Goal: Task Accomplishment & Management: Complete application form

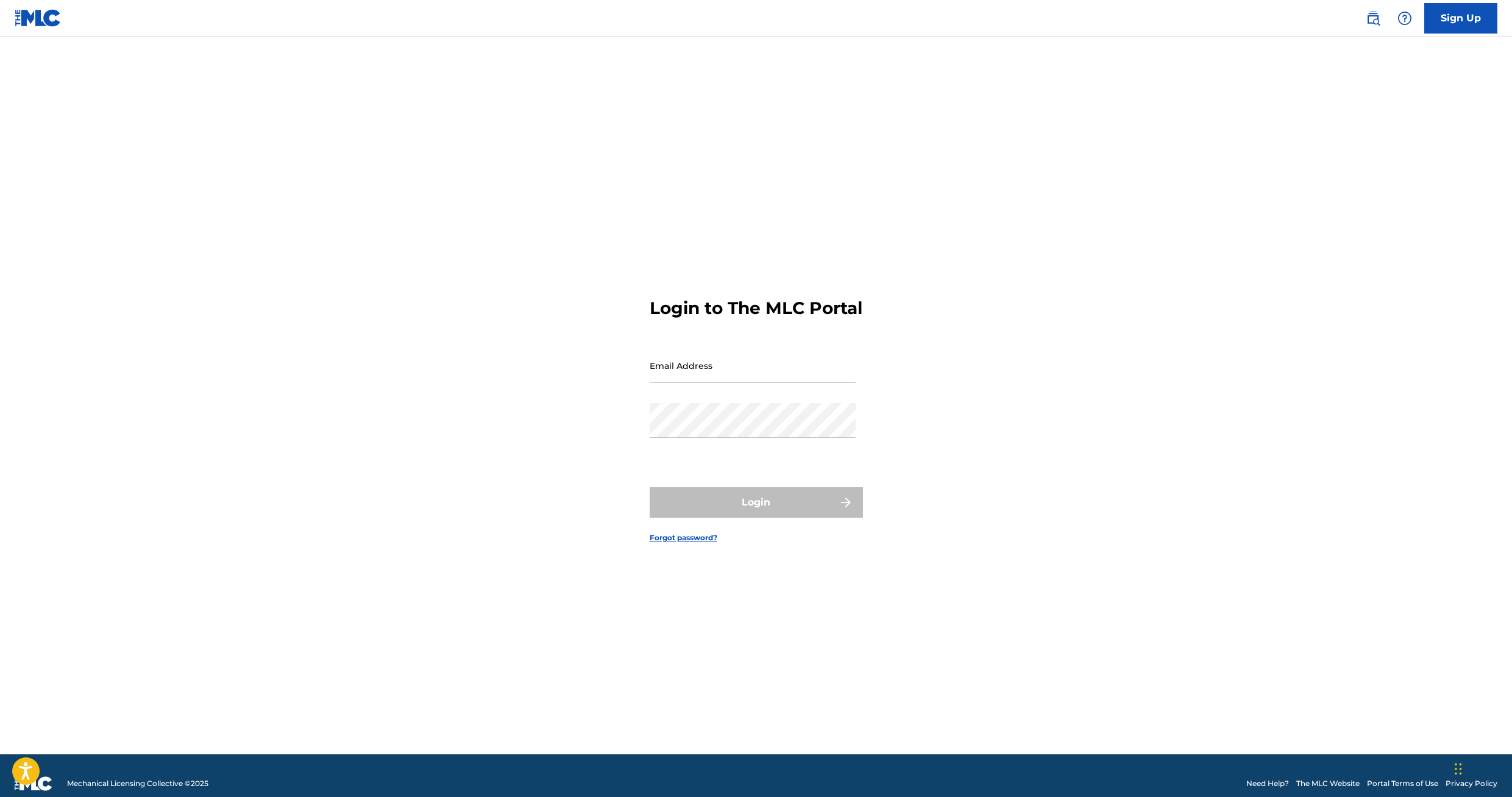
type input "[EMAIL_ADDRESS][DOMAIN_NAME]"
click at [756, 514] on div "Login" at bounding box center [756, 502] width 213 height 31
click at [770, 517] on button "Login" at bounding box center [756, 502] width 213 height 31
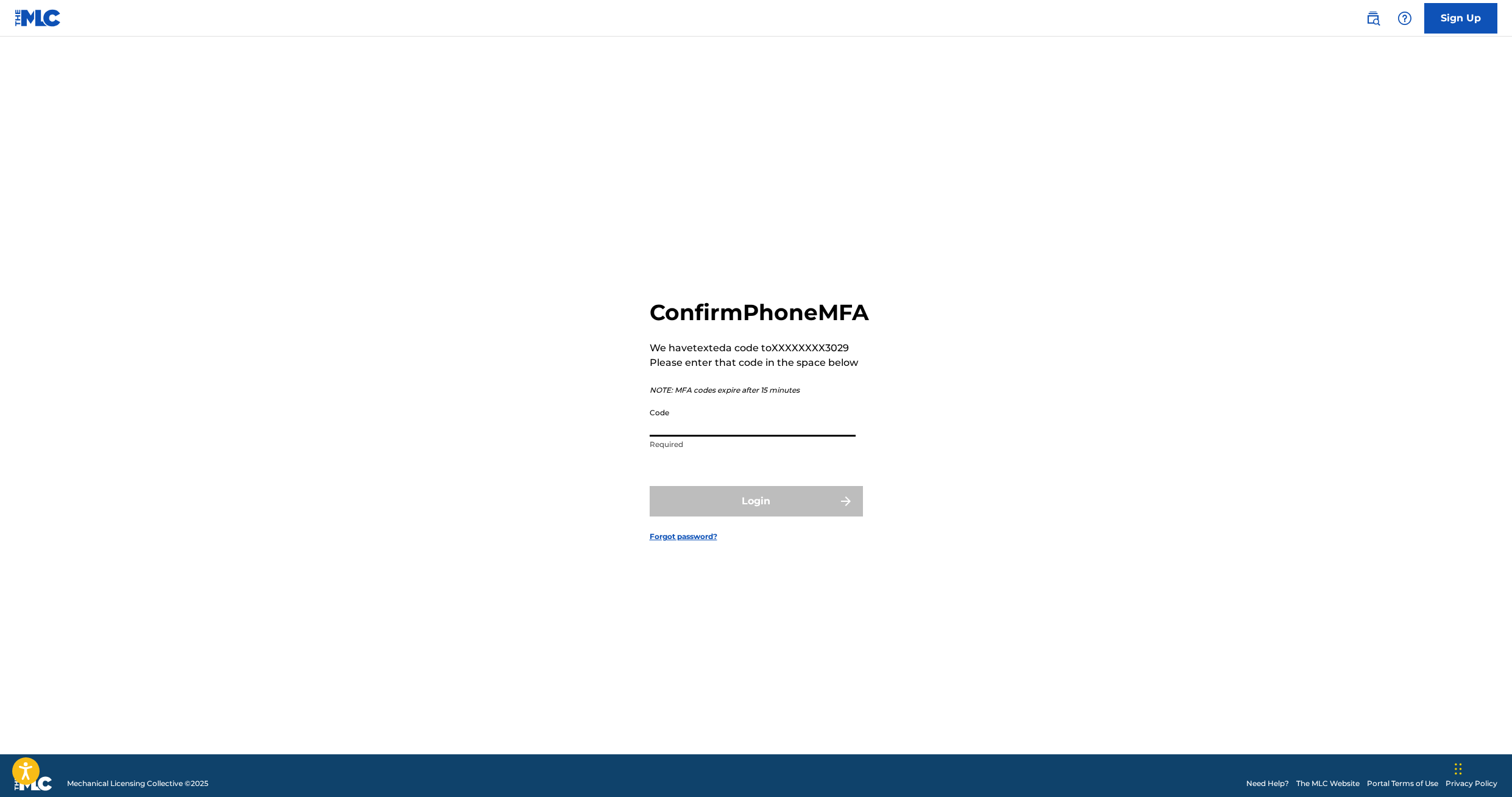
click at [673, 437] on input "Code" at bounding box center [753, 419] width 206 height 34
type input "720991"
click at [749, 517] on button "Login" at bounding box center [756, 501] width 213 height 31
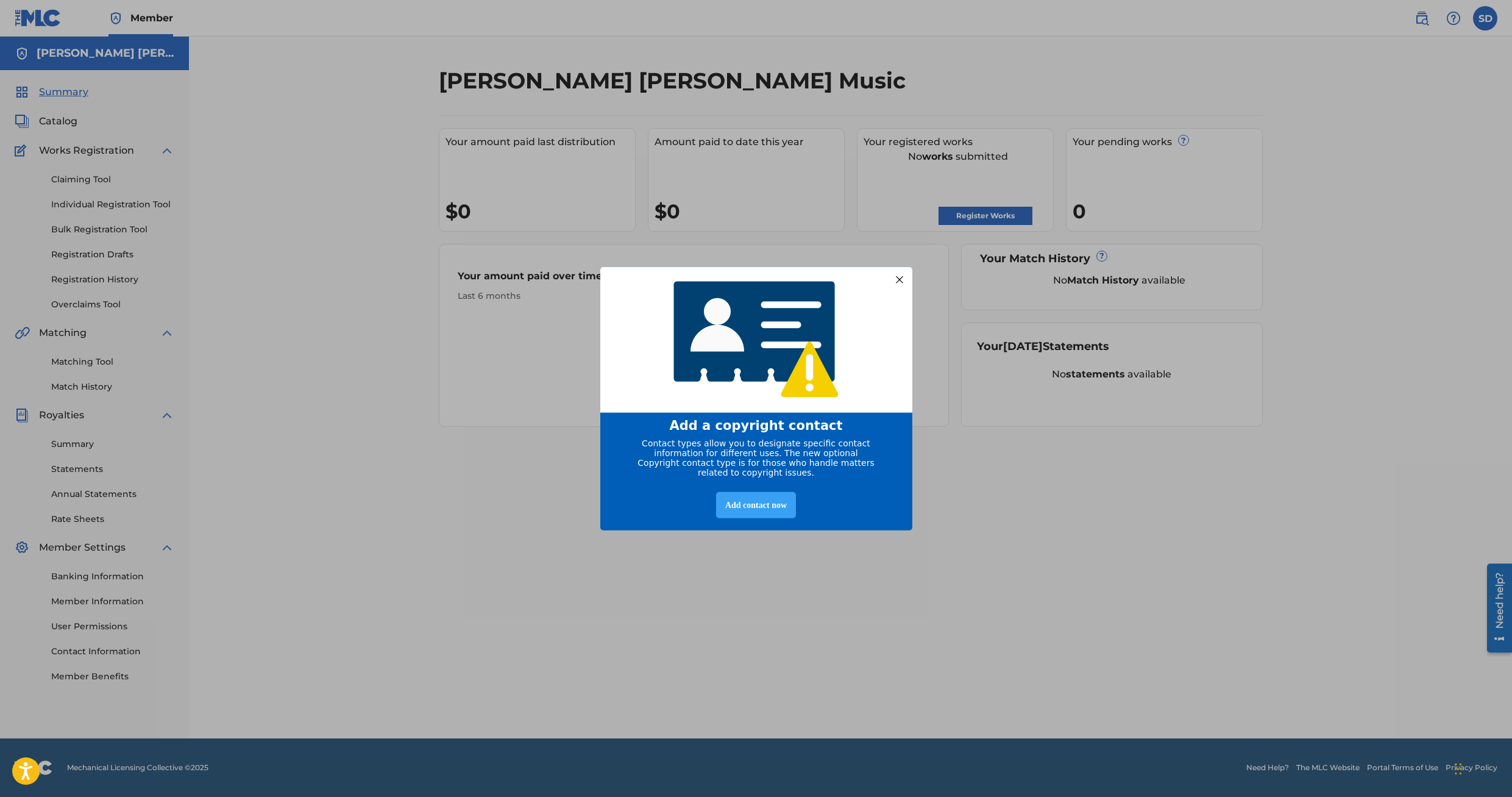
click at [749, 507] on div "Add contact now" at bounding box center [756, 505] width 80 height 26
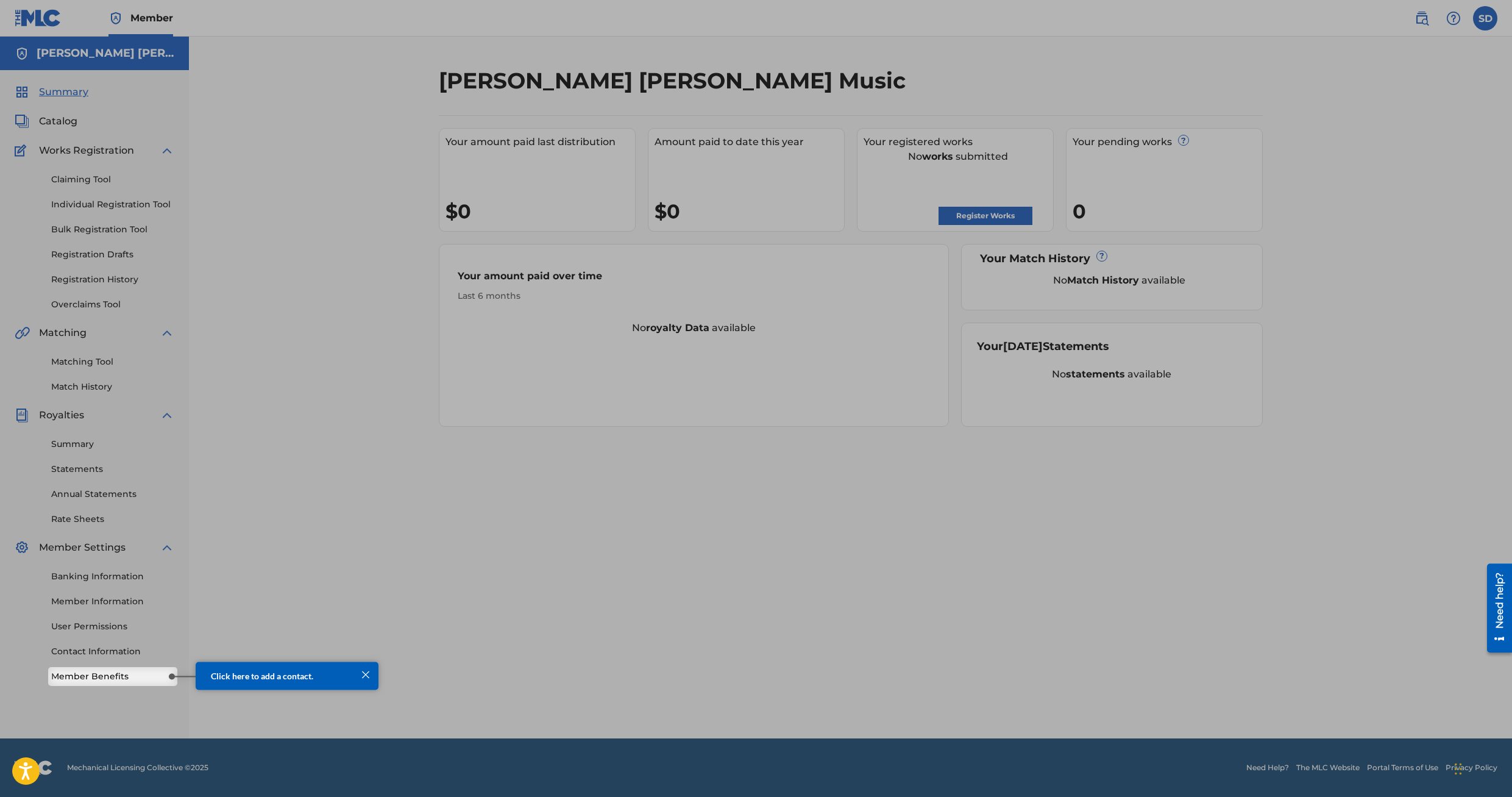
click at [308, 677] on span "Click here to add a contact." at bounding box center [262, 675] width 102 height 10
click at [365, 675] on div at bounding box center [365, 674] width 16 height 16
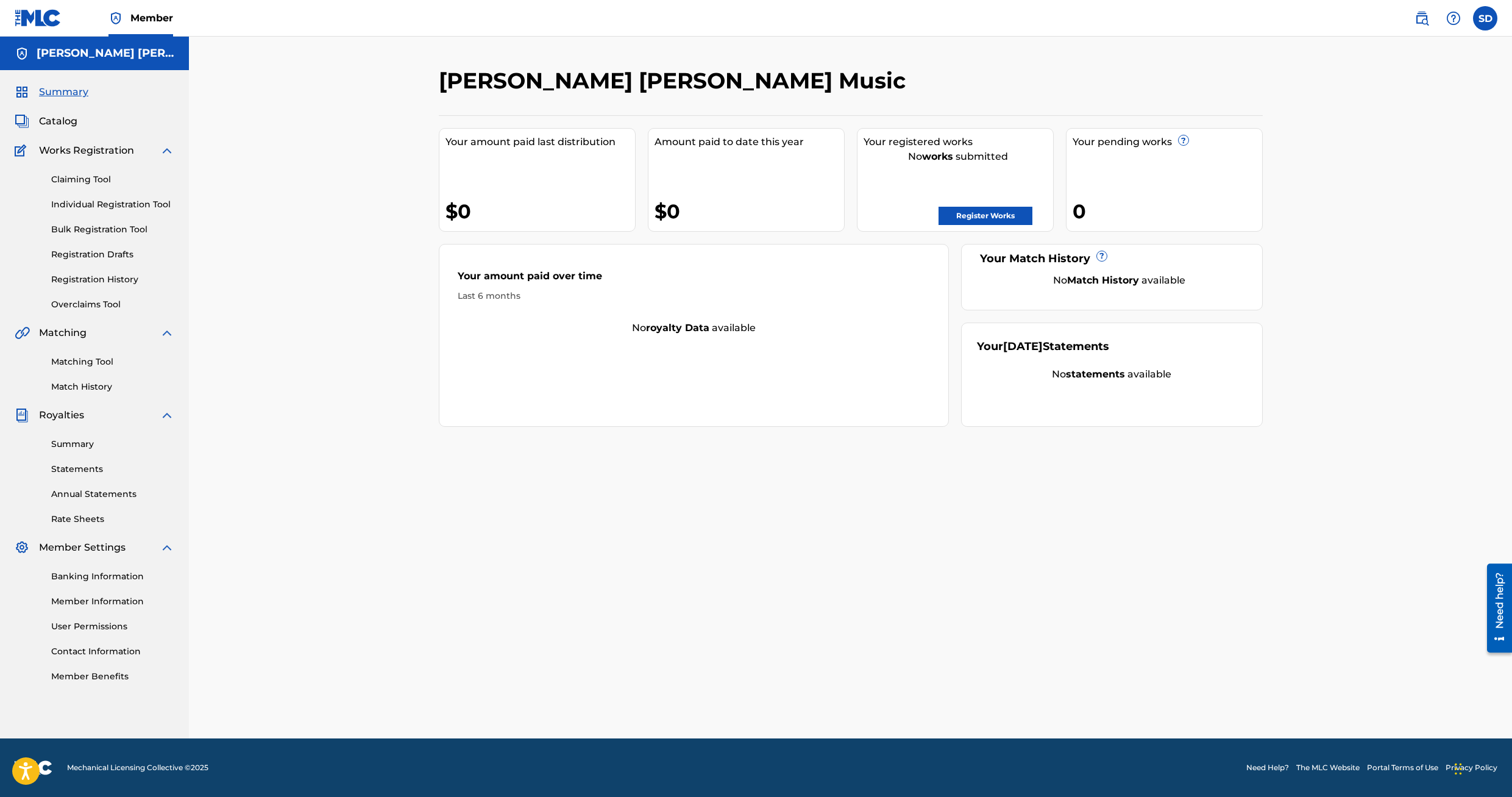
click at [92, 680] on link "Member Benefits" at bounding box center [113, 676] width 123 height 13
click at [97, 653] on link "Contact Information" at bounding box center [113, 651] width 123 height 13
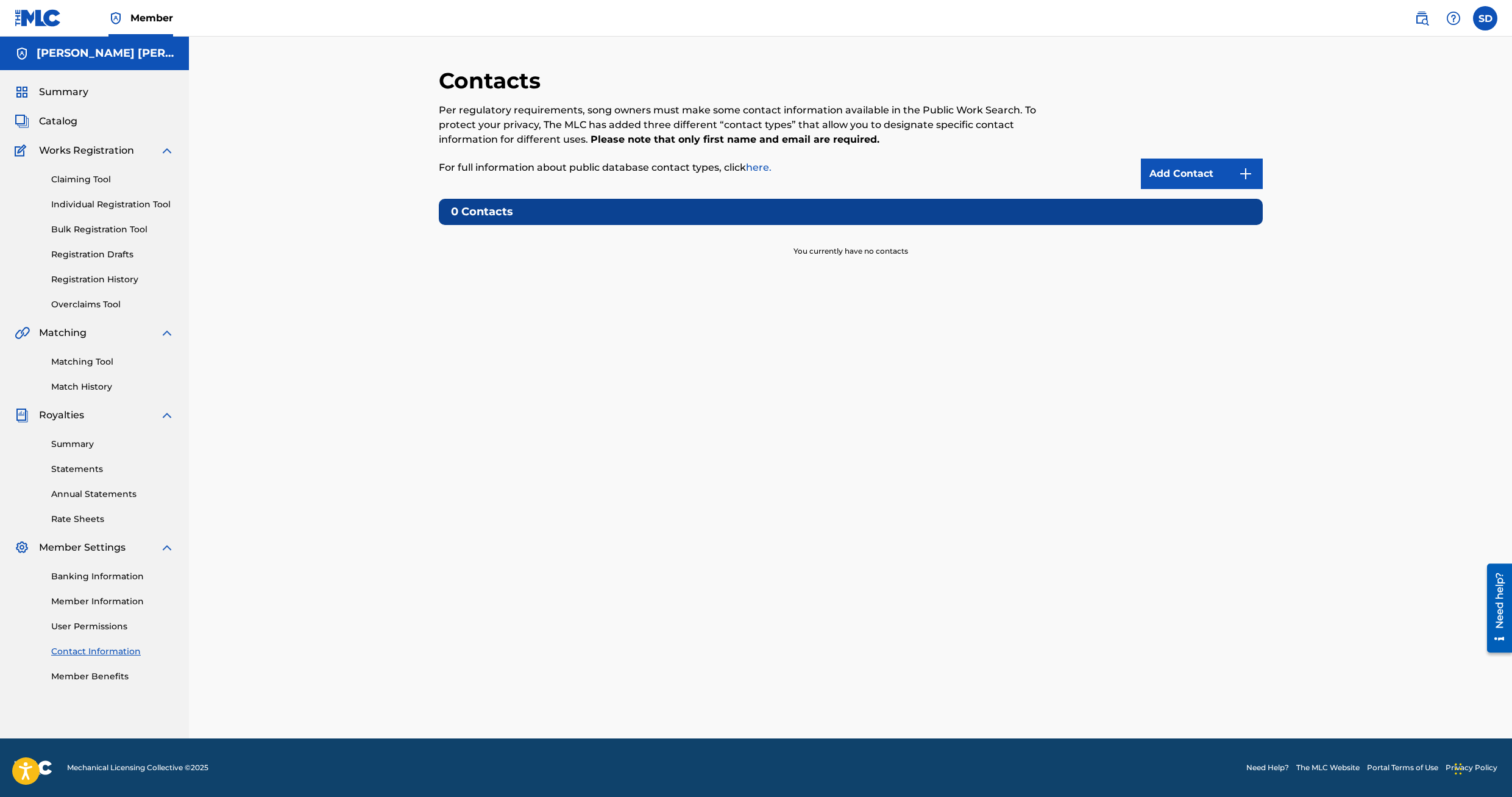
click at [1206, 173] on link "Add Contact" at bounding box center [1202, 173] width 122 height 31
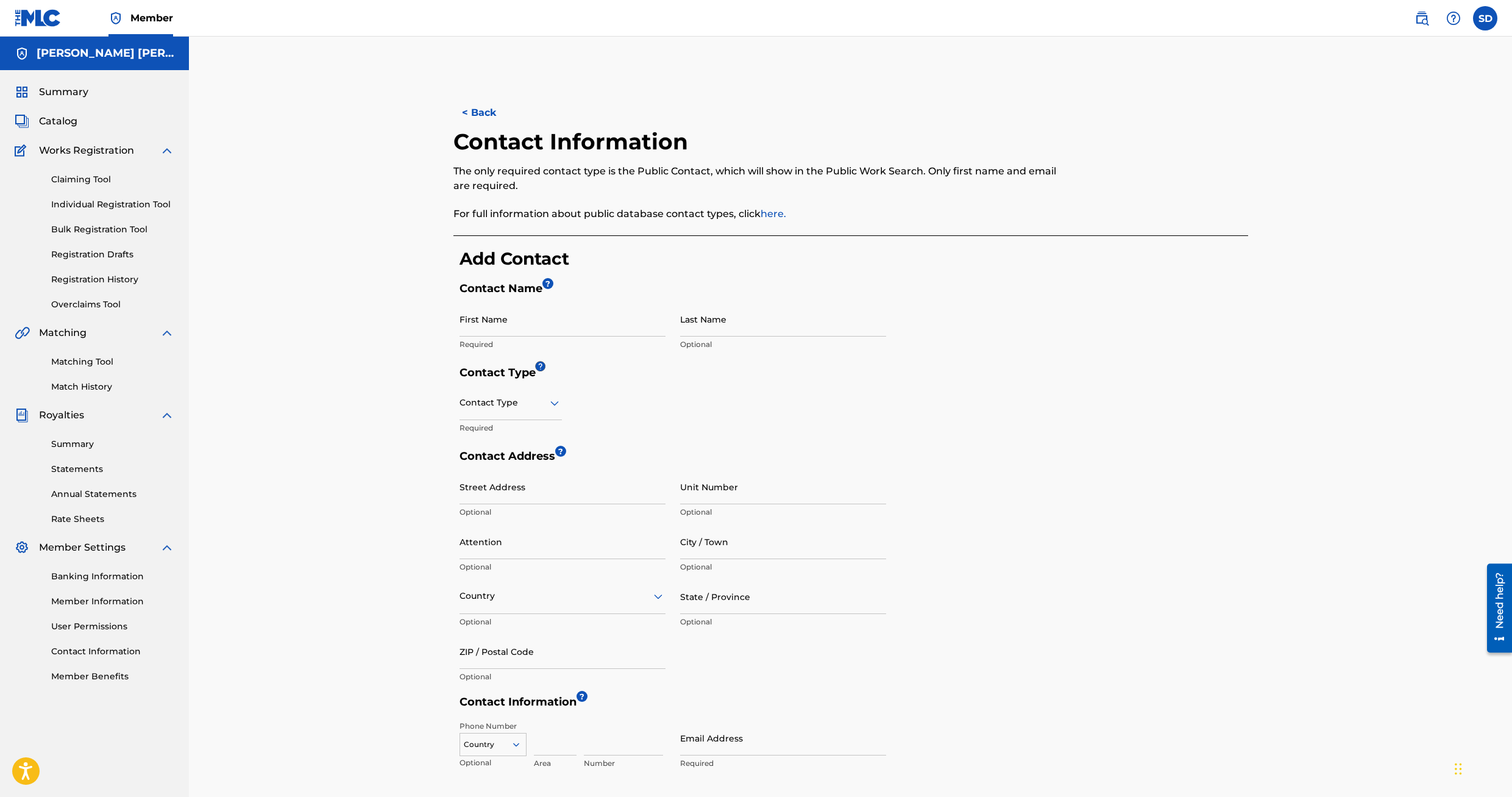
click at [523, 330] on input "First Name" at bounding box center [563, 319] width 206 height 34
type input "[PERSON_NAME]"
click at [552, 407] on icon at bounding box center [555, 403] width 15 height 15
click at [498, 517] on div "Copyright" at bounding box center [510, 516] width 101 height 28
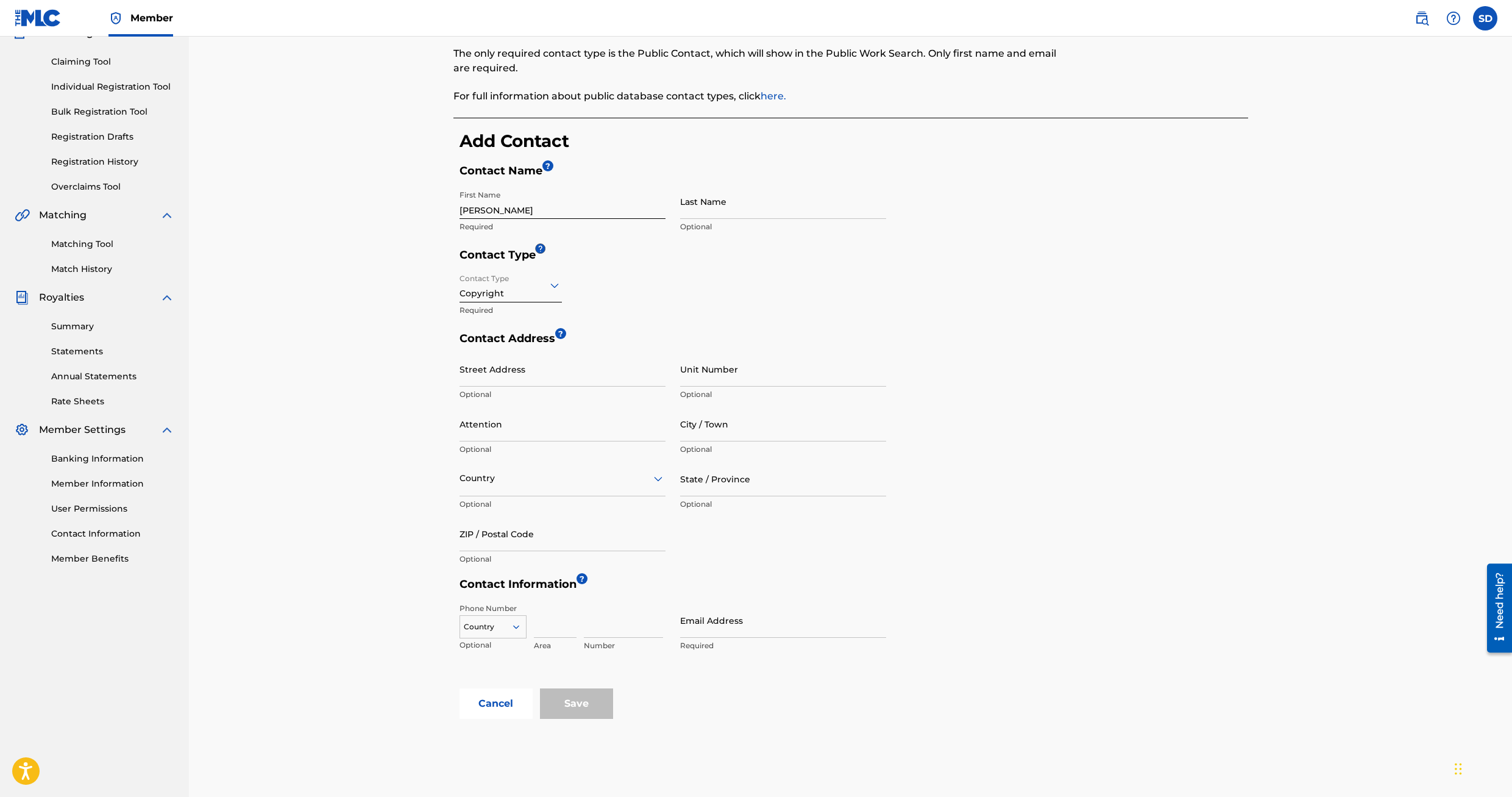
scroll to position [122, 0]
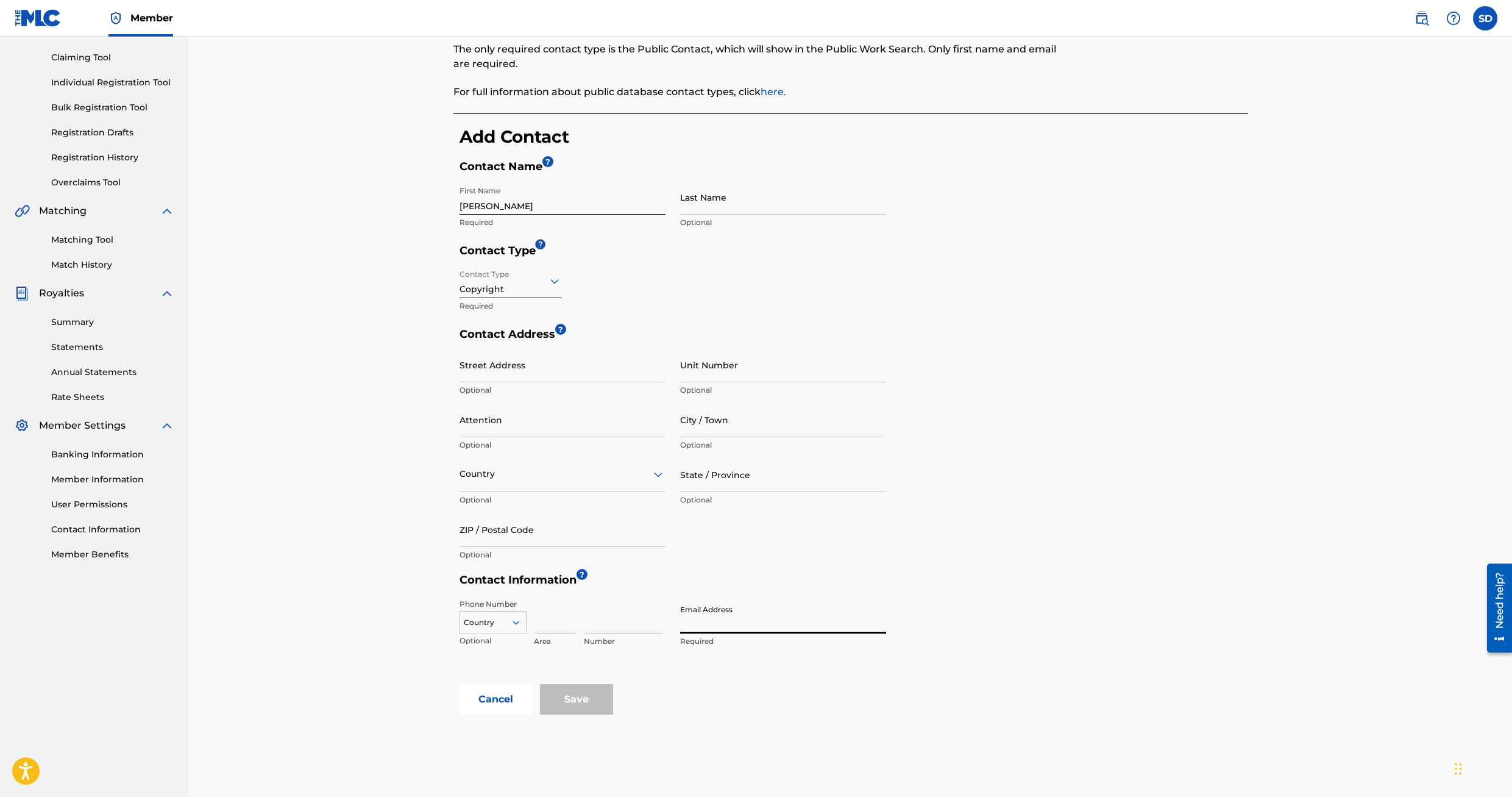
click at [718, 628] on input "Email Address" at bounding box center [783, 616] width 206 height 34
type input "[EMAIL_ADDRESS][DOMAIN_NAME]"
click at [786, 717] on div "< Back Contact Information The only required contact type is the Public Contact…" at bounding box center [851, 372] width 854 height 855
click at [570, 709] on input "Save" at bounding box center [577, 699] width 73 height 31
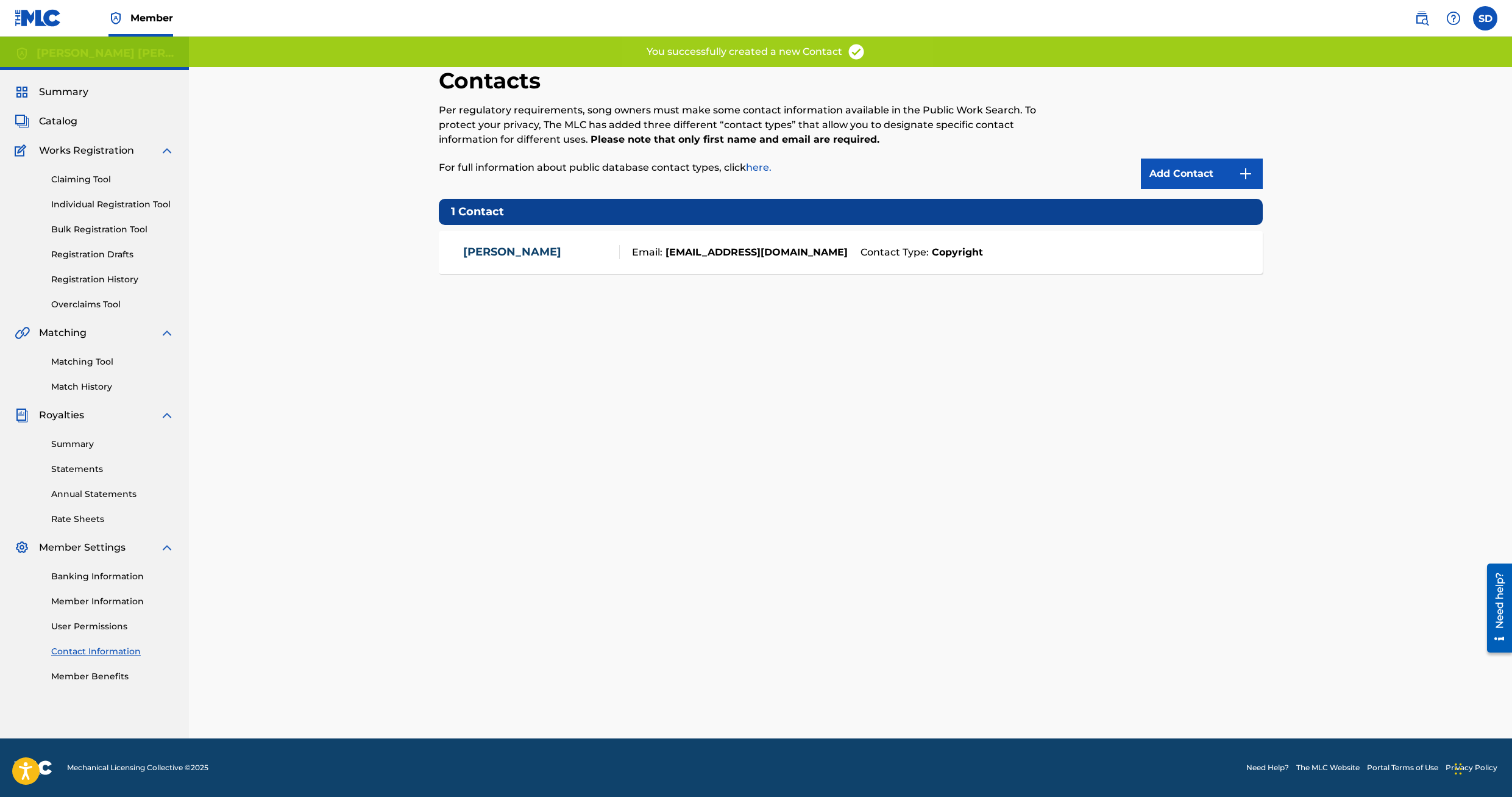
click at [1221, 170] on link "Add Contact" at bounding box center [1202, 173] width 122 height 31
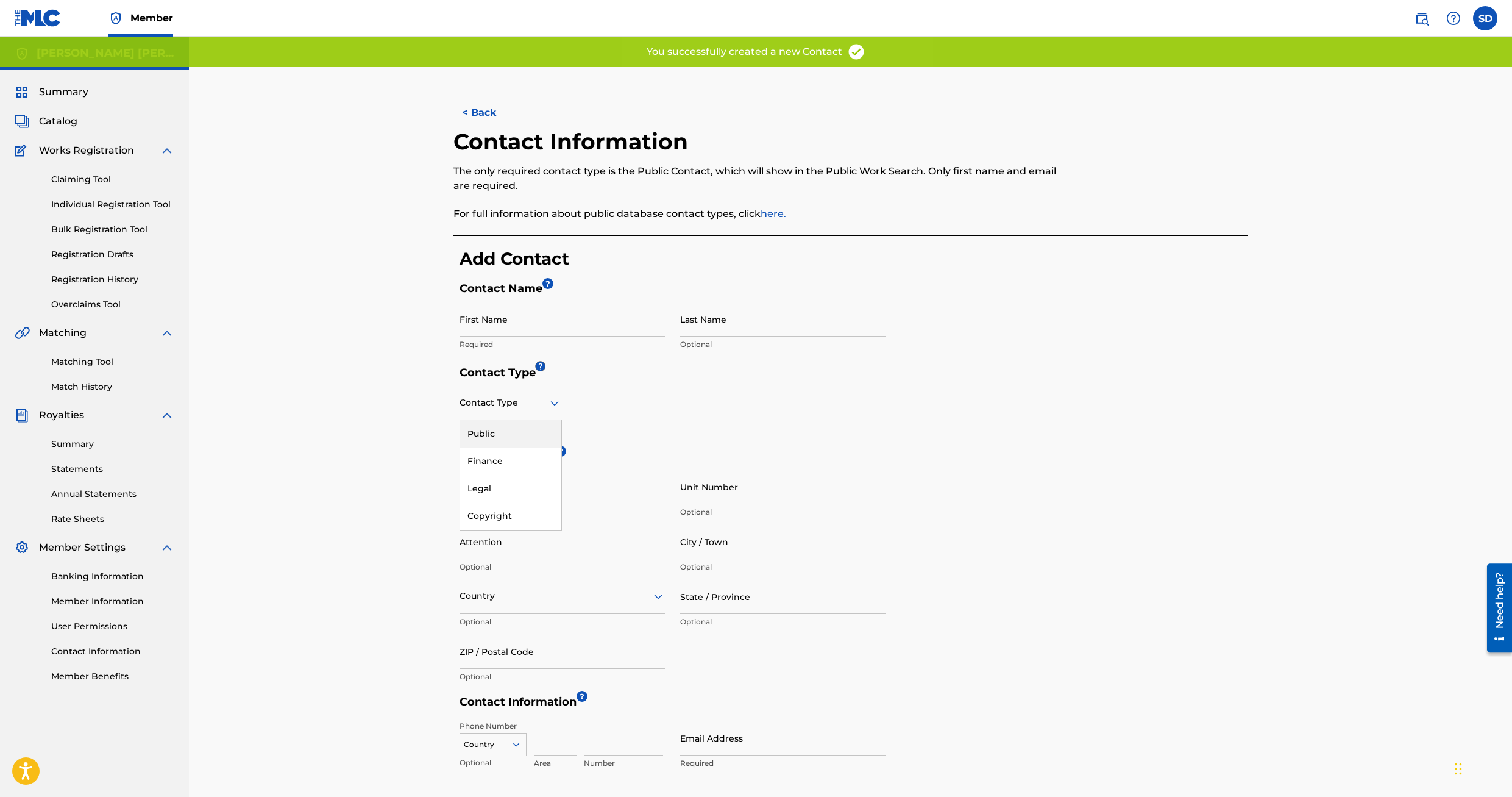
click at [552, 403] on icon at bounding box center [555, 403] width 15 height 15
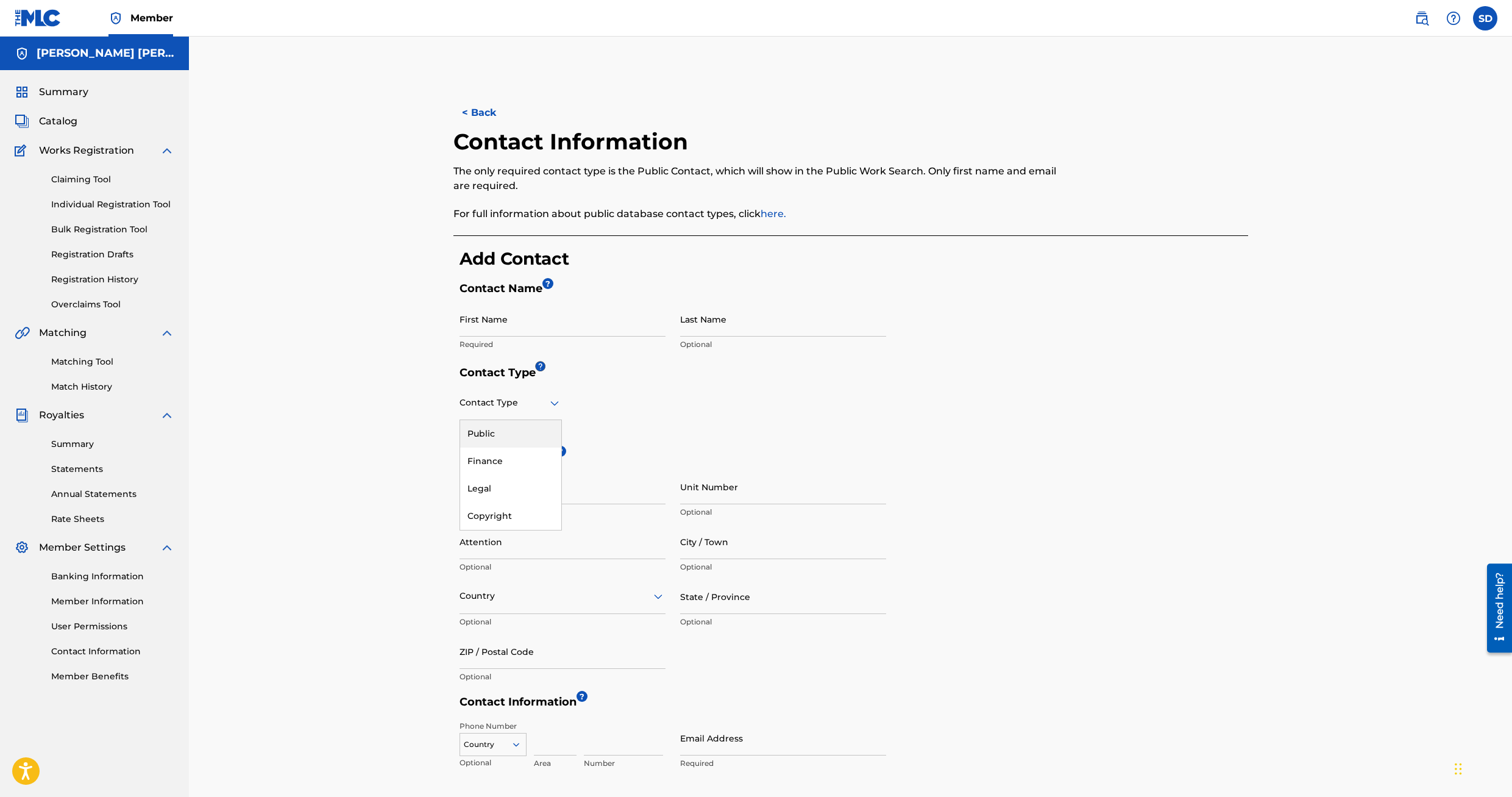
click at [510, 437] on div "Public" at bounding box center [510, 434] width 101 height 28
drag, startPoint x: 557, startPoint y: 315, endPoint x: 564, endPoint y: 324, distance: 11.4
click at [557, 317] on input "First Name" at bounding box center [563, 319] width 206 height 34
type input "[PERSON_NAME]"
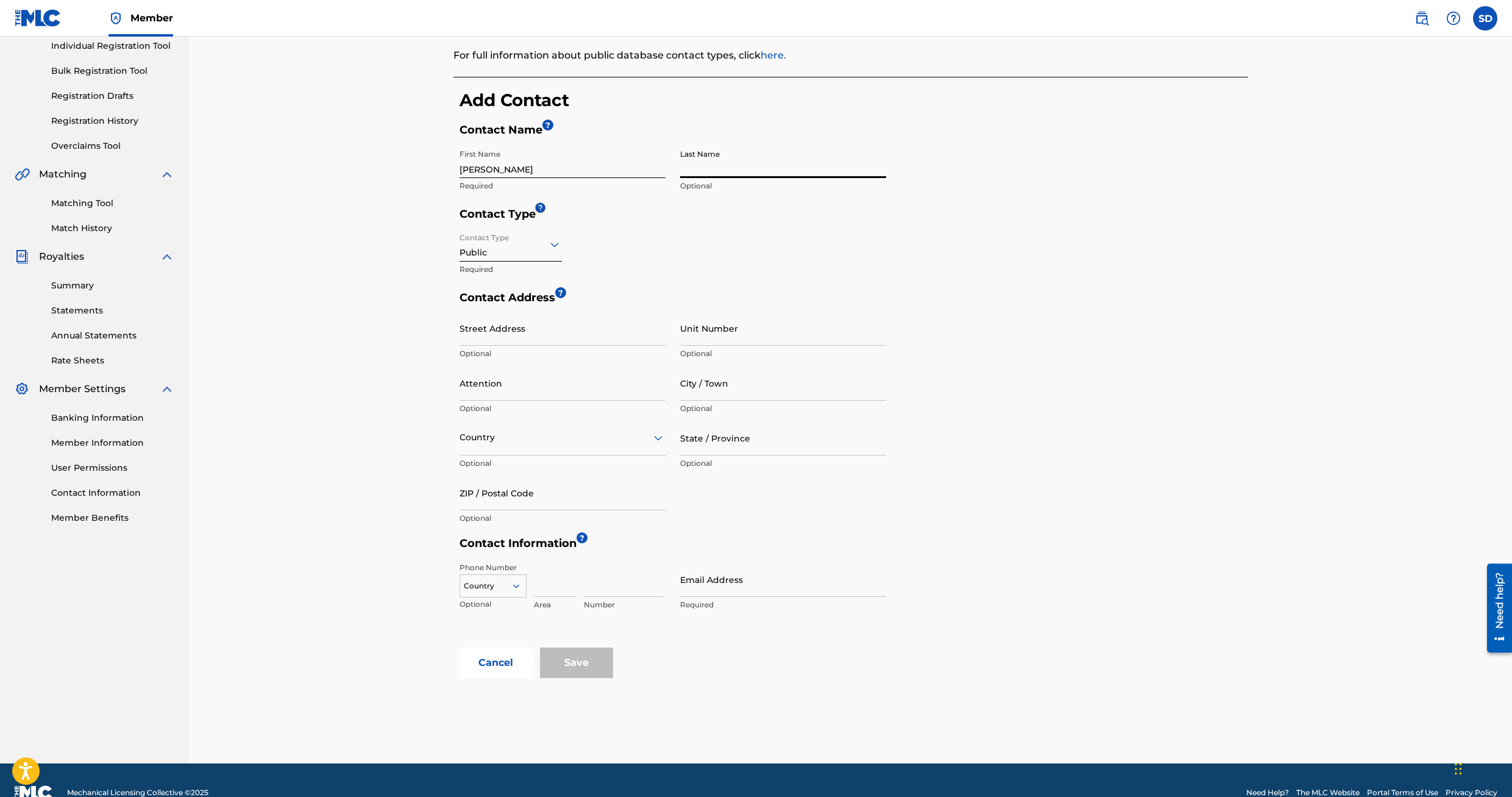
scroll to position [183, 0]
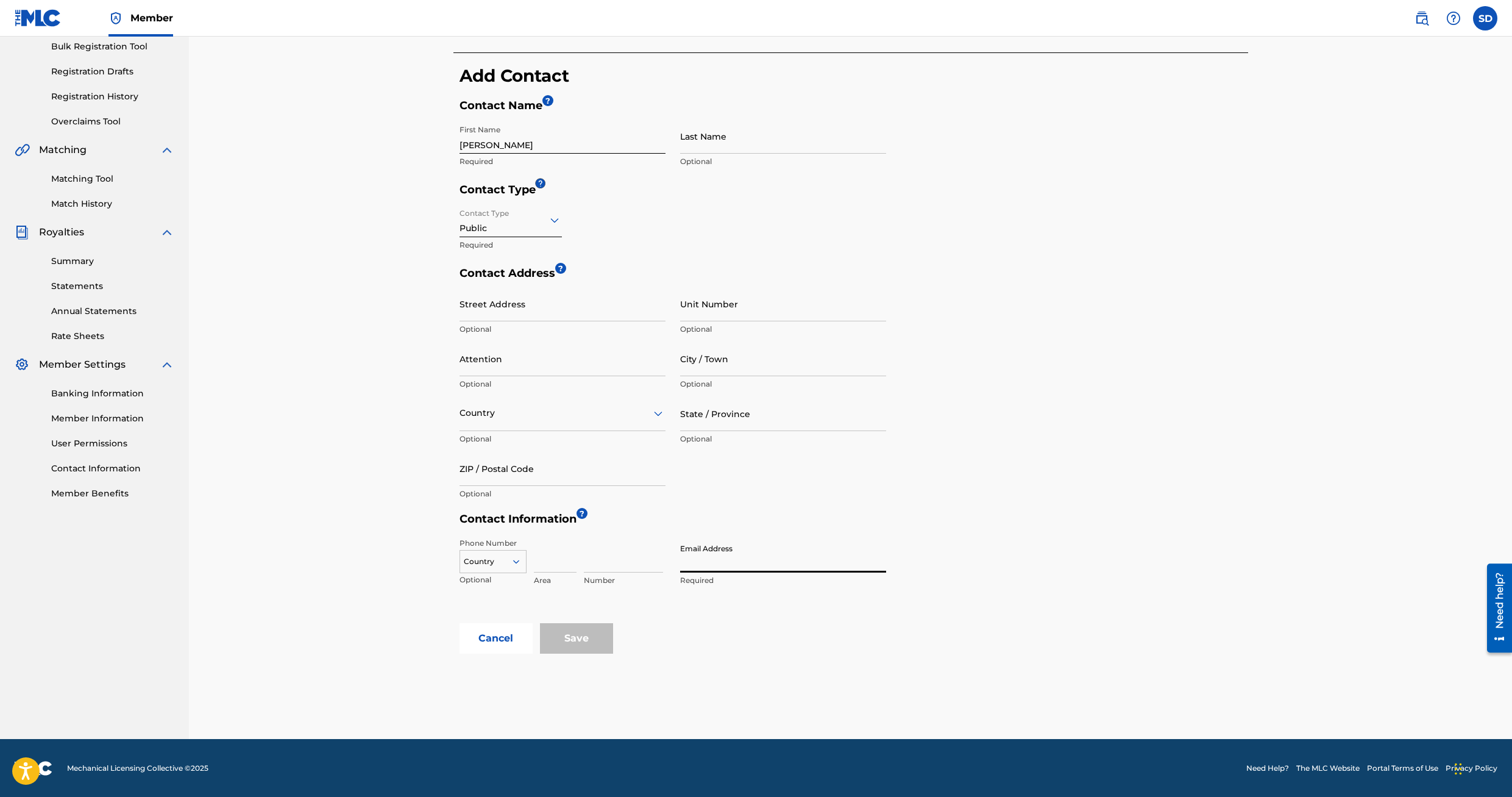
click at [729, 562] on input "Email Address" at bounding box center [783, 555] width 206 height 34
type input "[EMAIL_ADDRESS][DOMAIN_NAME]"
click at [562, 638] on input "Save" at bounding box center [577, 638] width 73 height 31
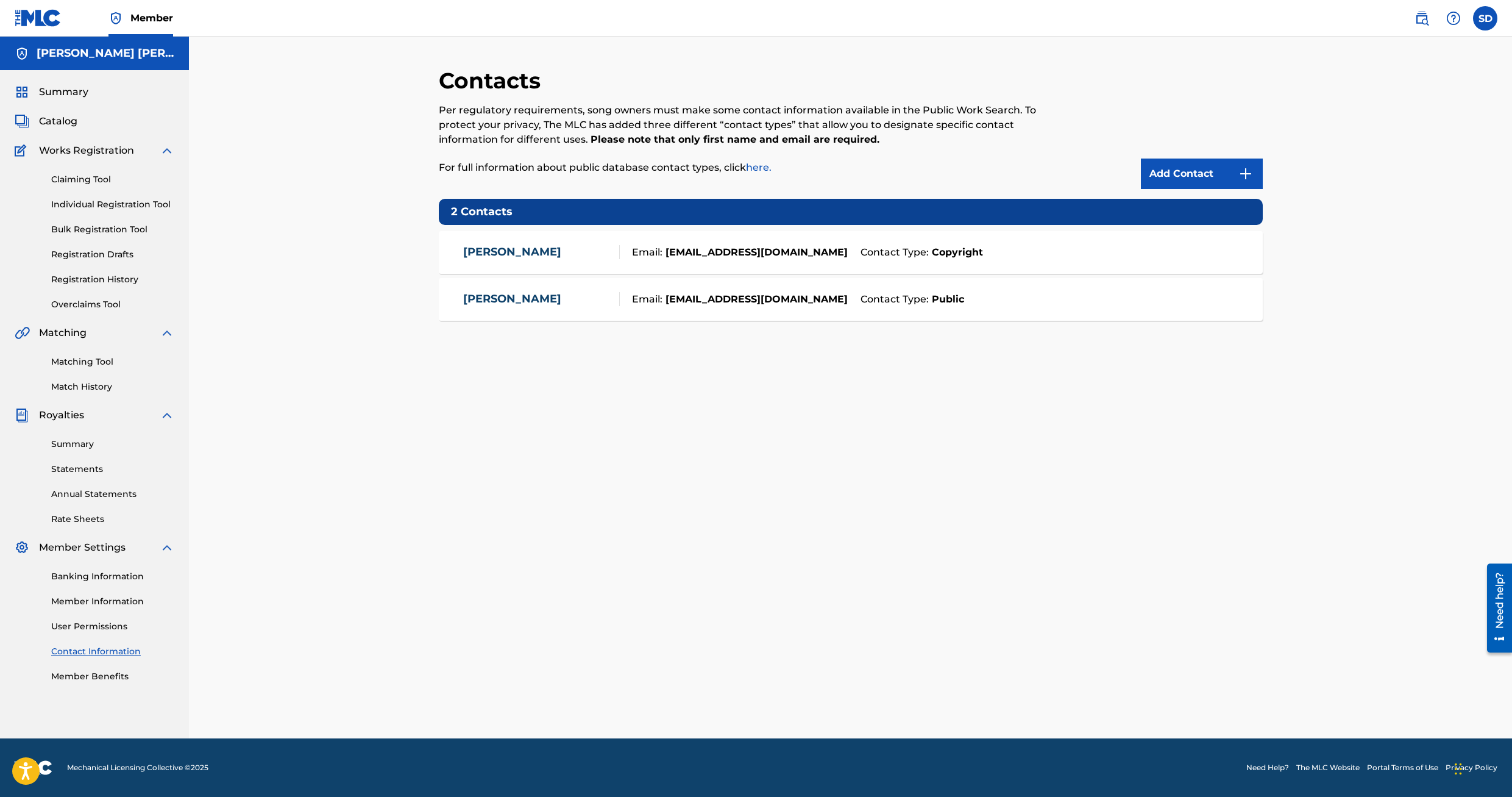
click at [90, 179] on link "Claiming Tool" at bounding box center [113, 179] width 123 height 13
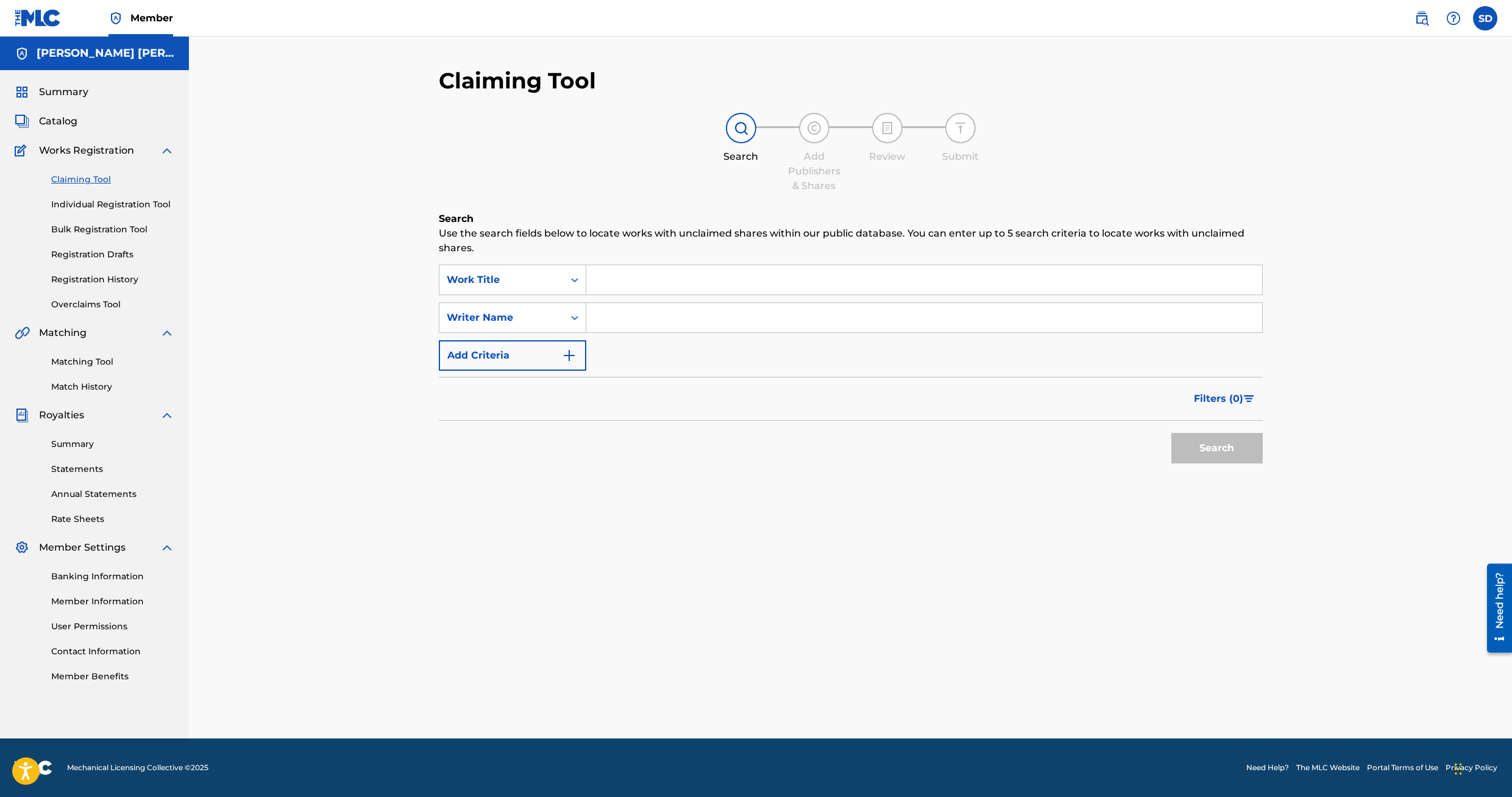
click at [72, 94] on span "Summary" at bounding box center [64, 92] width 49 height 15
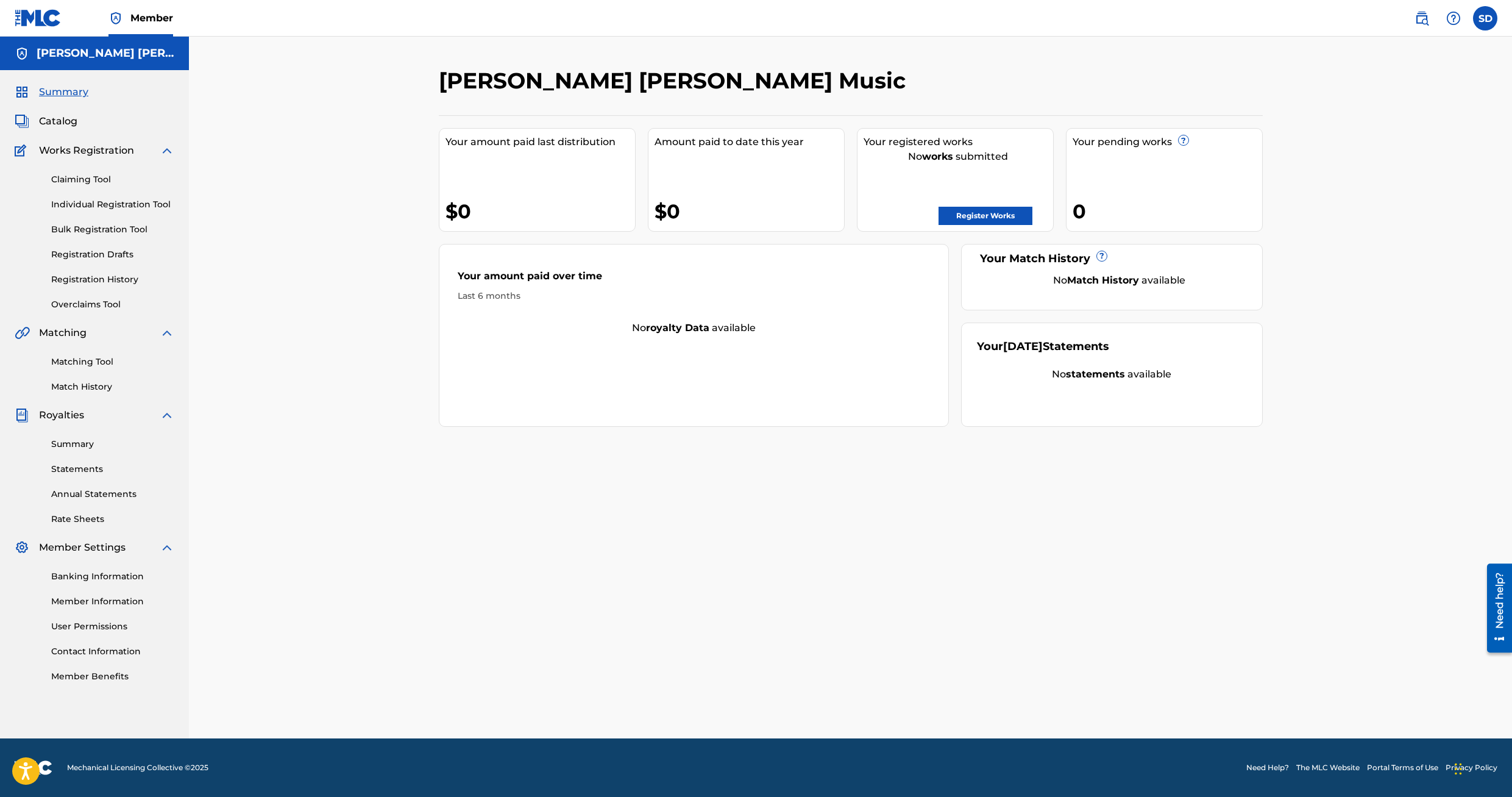
click at [55, 117] on span "Catalog" at bounding box center [58, 122] width 38 height 15
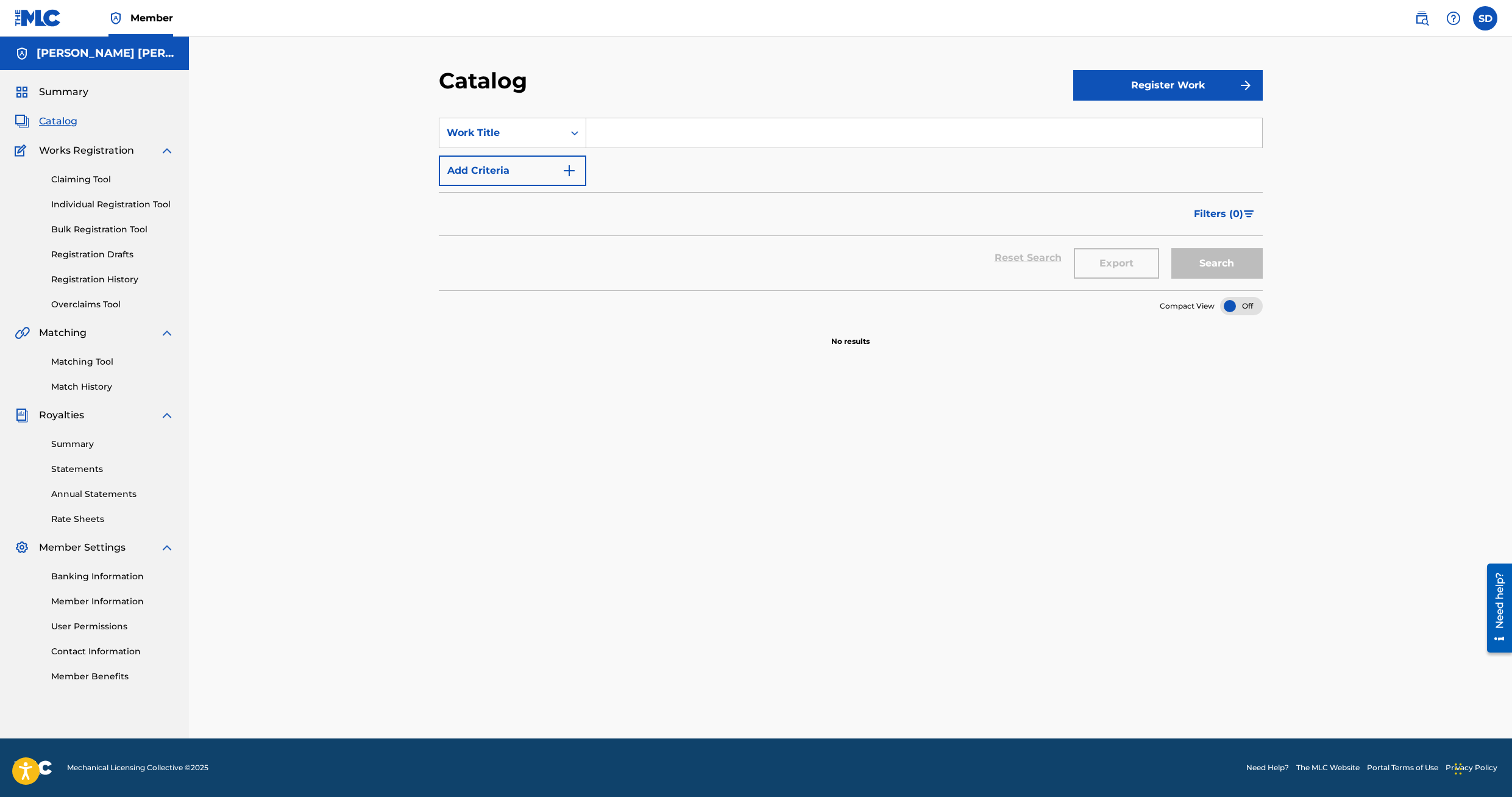
click at [100, 677] on link "Member Benefits" at bounding box center [113, 676] width 123 height 13
click at [1448, 20] on img at bounding box center [1454, 19] width 15 height 15
click at [1483, 22] on label at bounding box center [1485, 18] width 25 height 25
click at [1486, 18] on input "SD [PERSON_NAME] [EMAIL_ADDRESS][DOMAIN_NAME] Notification Preferences Profile …" at bounding box center [1486, 18] width 0 height 0
click at [1389, 377] on div "Catalog Register Work SearchWithCriteria187a6746-db3c-4bb4-a88c-8c2a65904f96 Wo…" at bounding box center [851, 387] width 1324 height 702
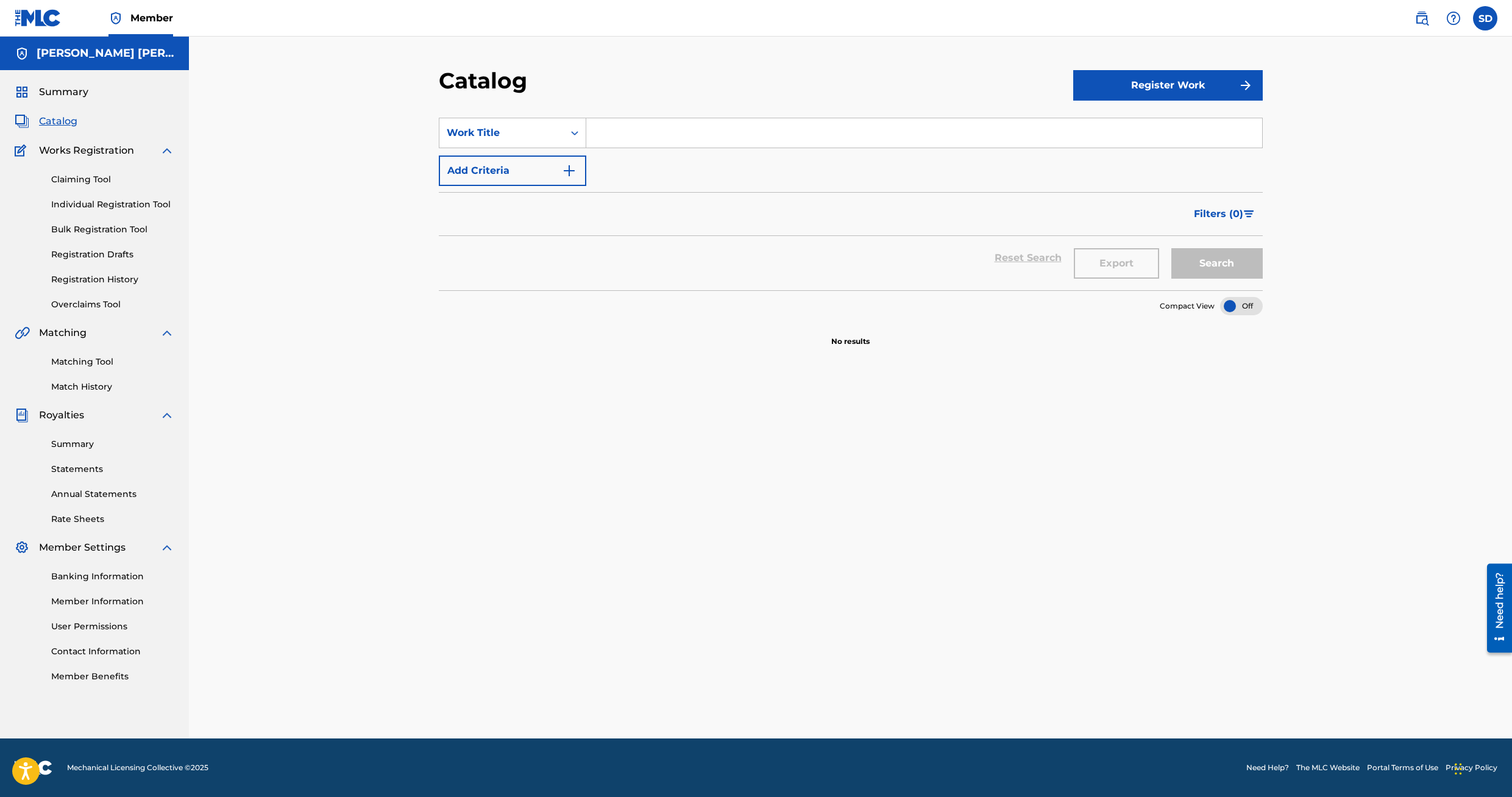
click at [1502, 611] on div "Need help?" at bounding box center [1500, 600] width 16 height 56
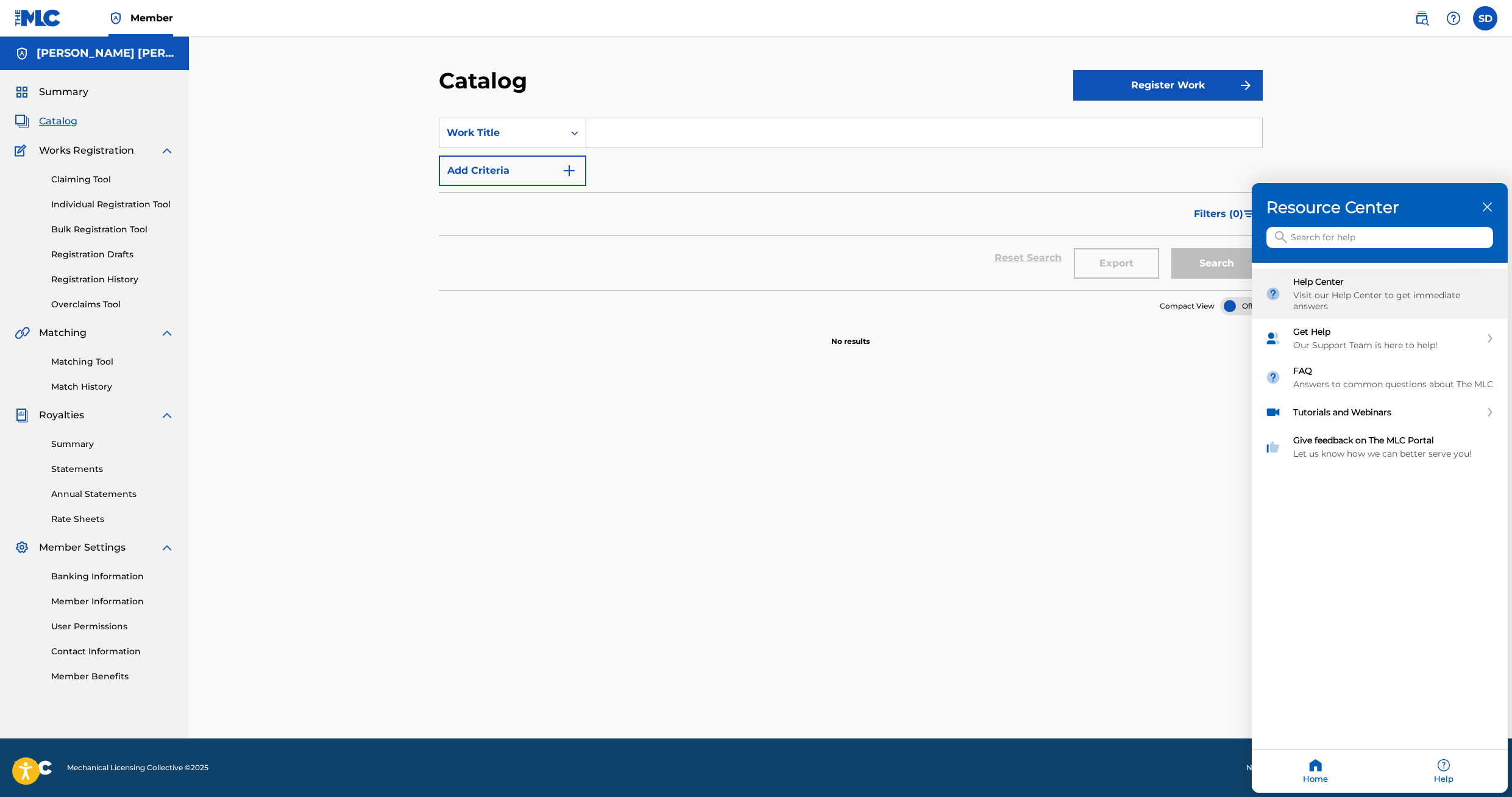
click at [1321, 292] on div "Visit our Help Center to get immediate answers" at bounding box center [1394, 300] width 201 height 22
click at [93, 178] on div at bounding box center [756, 398] width 1512 height 797
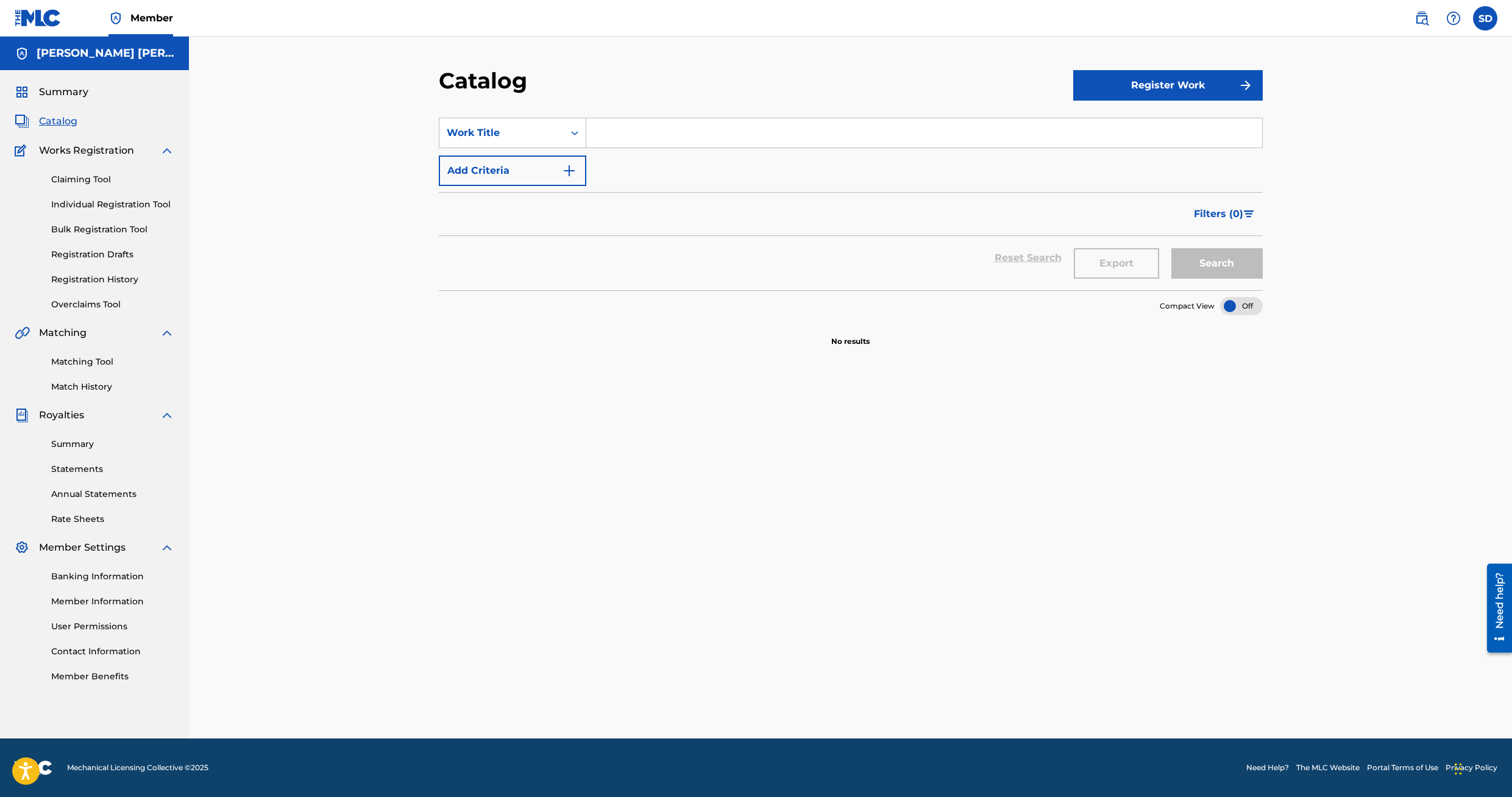
click at [93, 178] on link "Claiming Tool" at bounding box center [113, 179] width 123 height 13
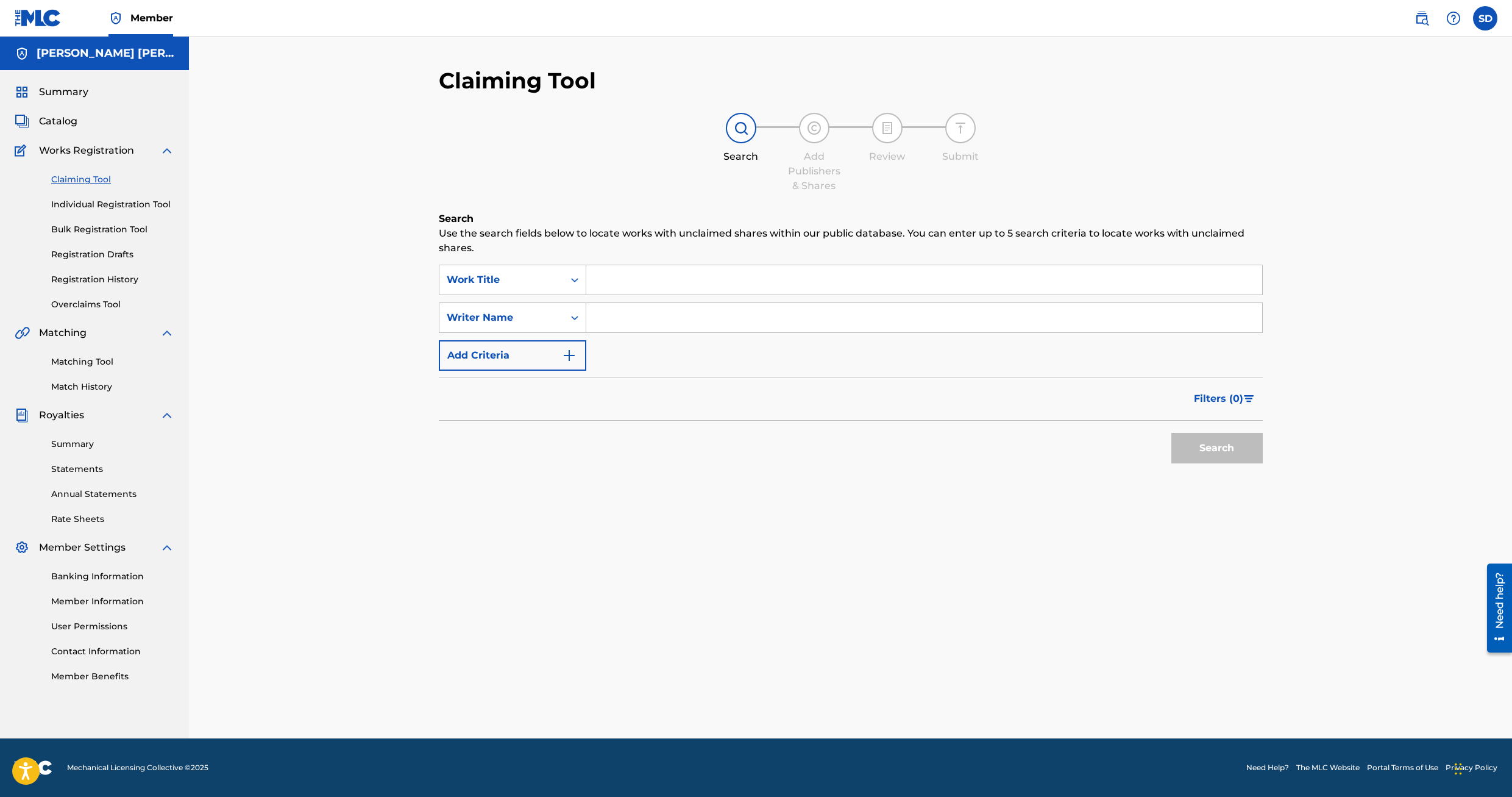
click at [91, 203] on link "Individual Registration Tool" at bounding box center [113, 204] width 123 height 13
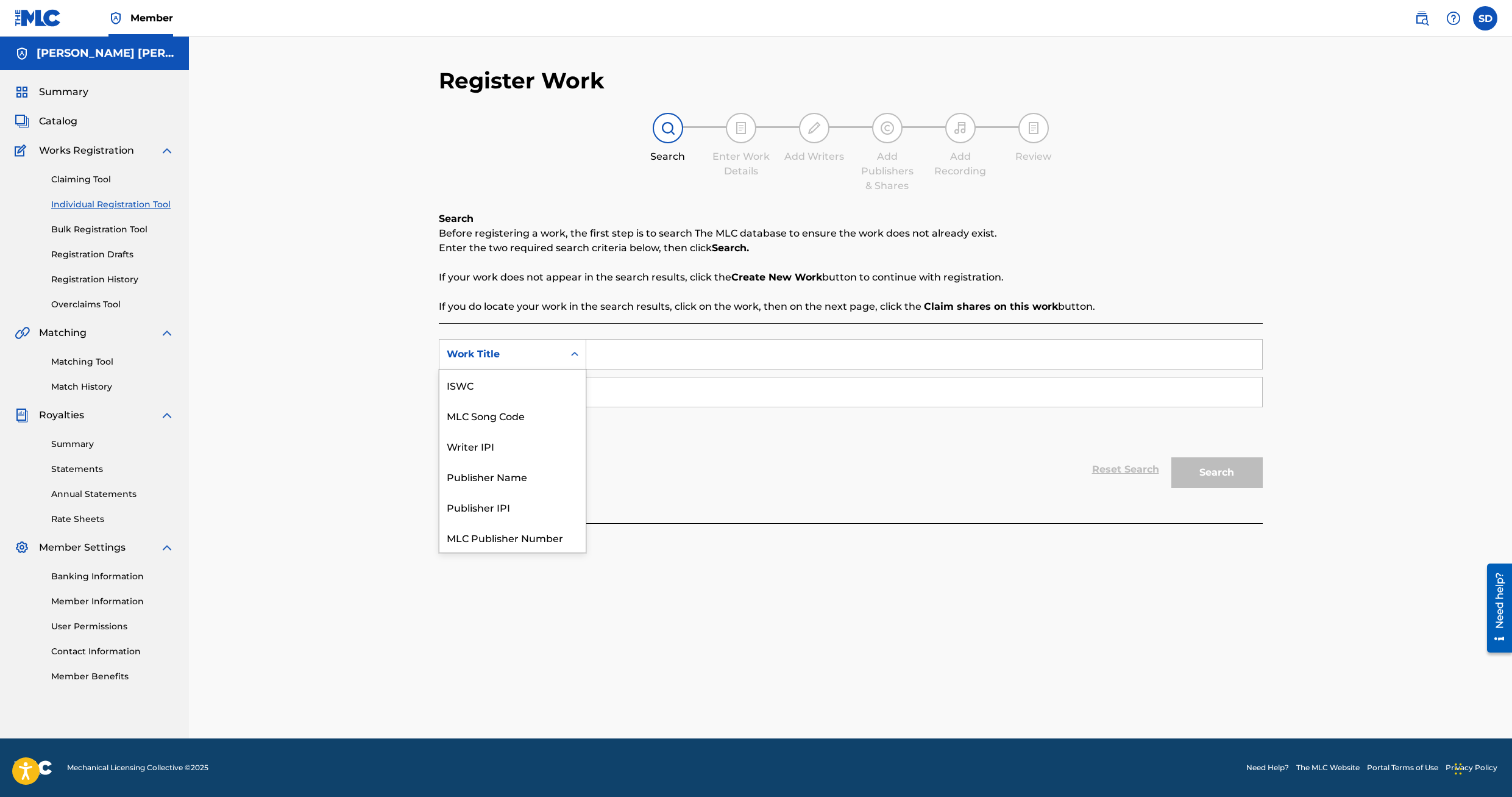
click at [570, 355] on icon "Search Form" at bounding box center [575, 354] width 12 height 12
click at [573, 354] on icon "Search Form" at bounding box center [575, 354] width 7 height 4
click at [623, 356] on input "Search Form" at bounding box center [925, 354] width 676 height 29
type input "Pretty Much"
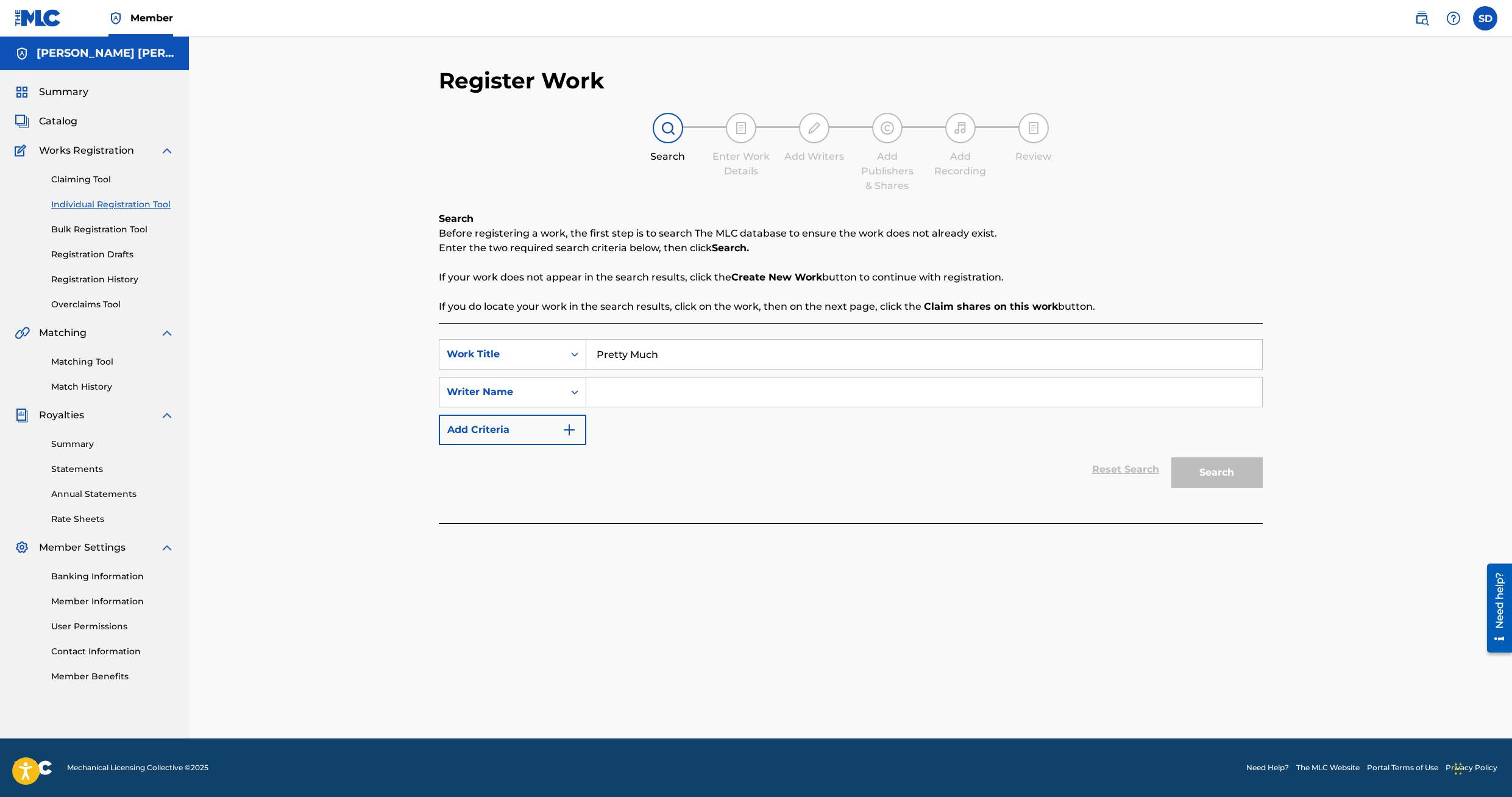
click at [574, 392] on icon "Search Form" at bounding box center [575, 392] width 12 height 12
click at [516, 422] on div "Writer IPI" at bounding box center [513, 422] width 146 height 31
click at [649, 392] on input "Search Form" at bounding box center [925, 392] width 676 height 29
paste input "00183061093"
type input "00183061093"
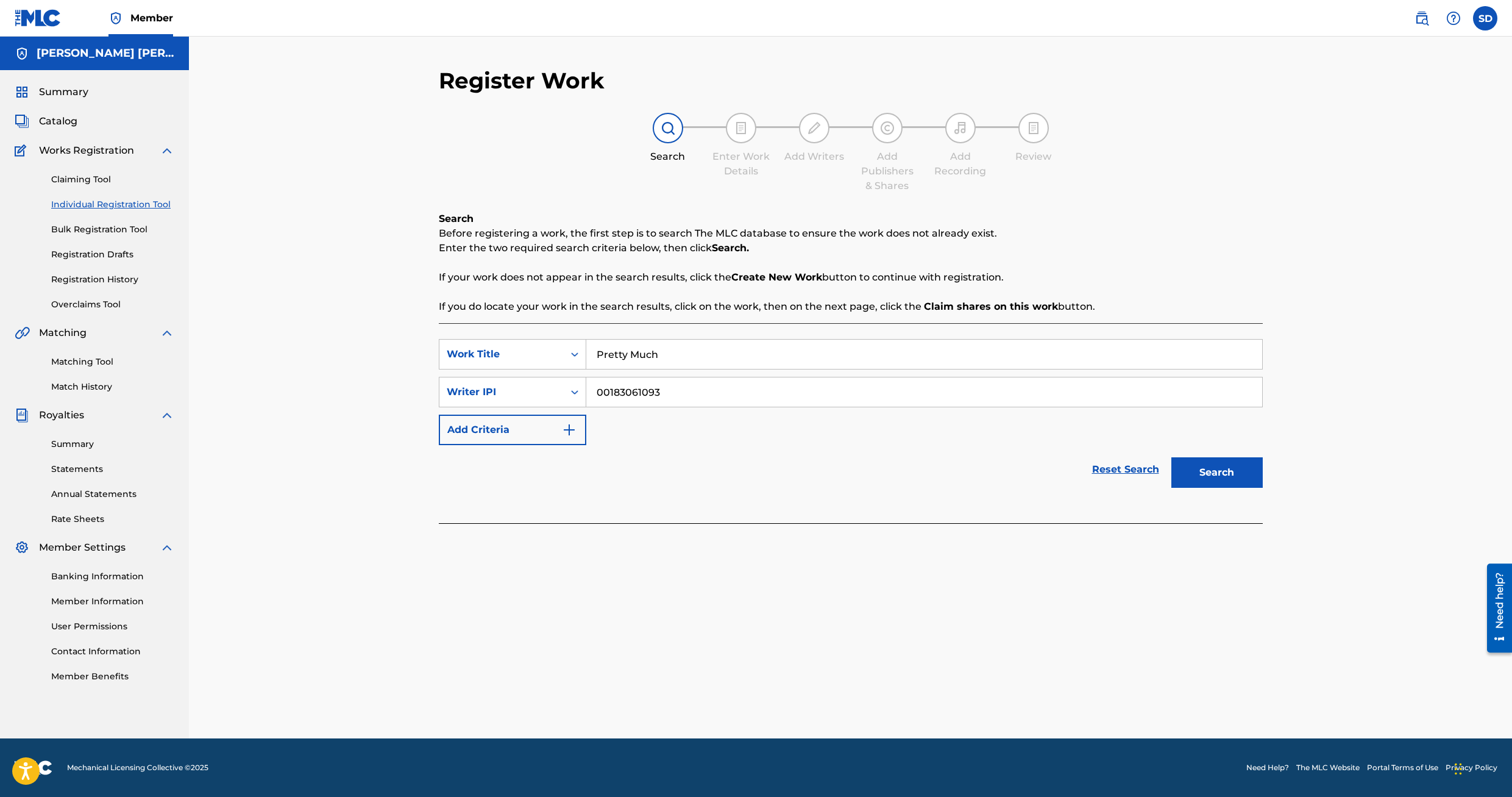
click at [1228, 474] on button "Search" at bounding box center [1218, 473] width 91 height 31
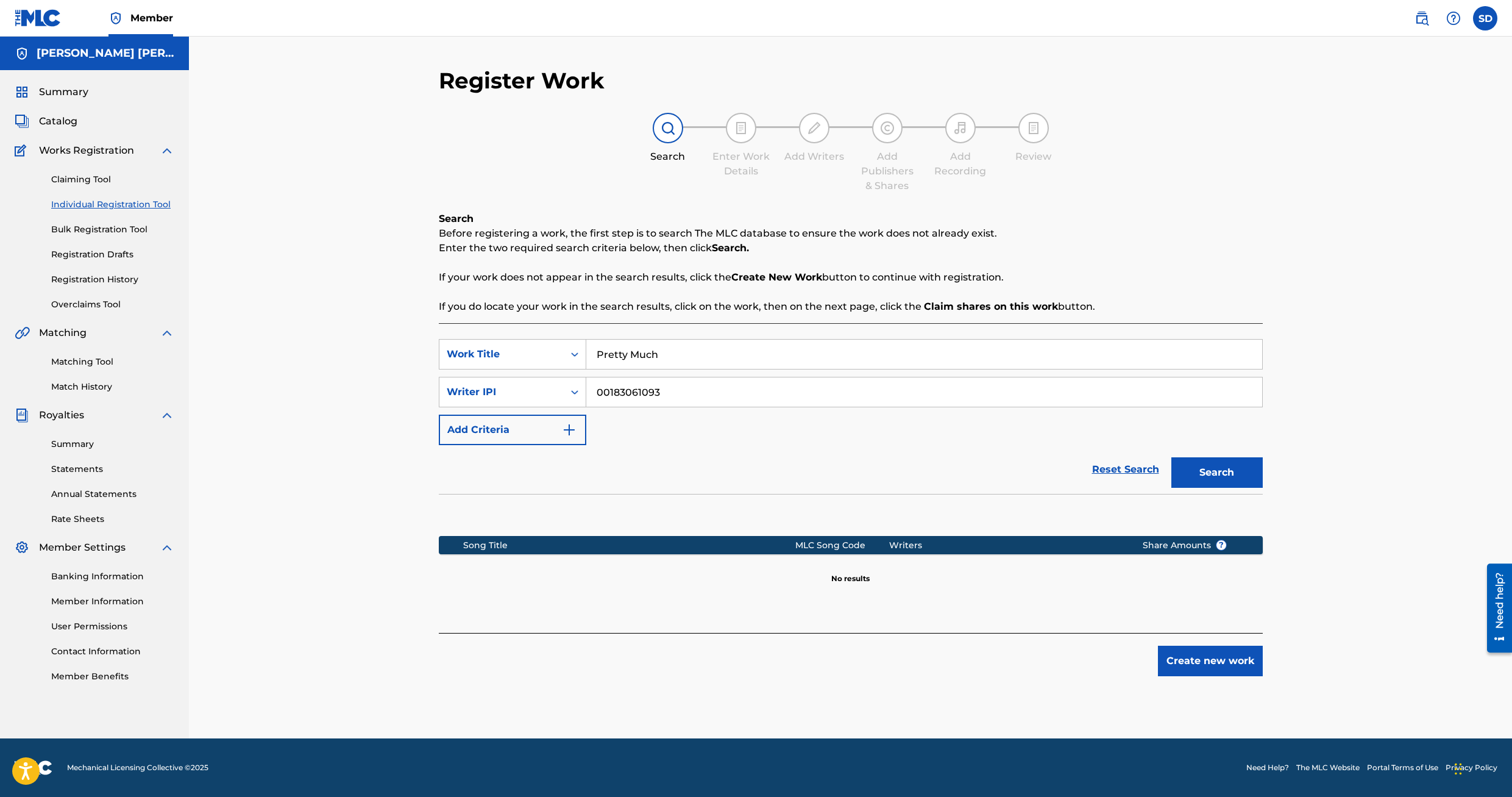
click at [1204, 662] on button "Create new work" at bounding box center [1211, 661] width 105 height 31
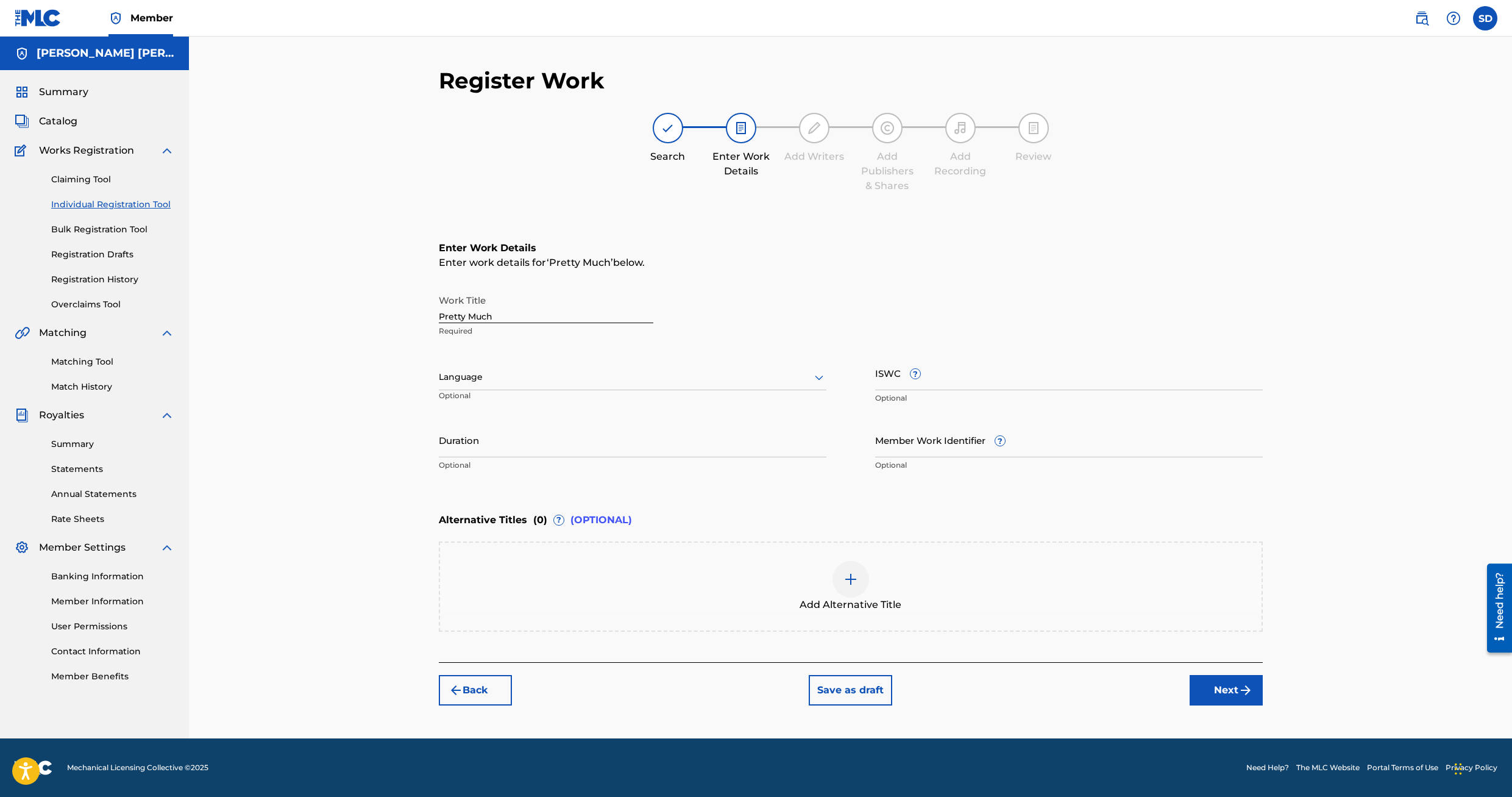
click at [818, 378] on icon at bounding box center [818, 378] width 8 height 5
click at [676, 402] on div "English" at bounding box center [632, 404] width 386 height 28
click at [859, 689] on button "Save as draft" at bounding box center [851, 690] width 84 height 31
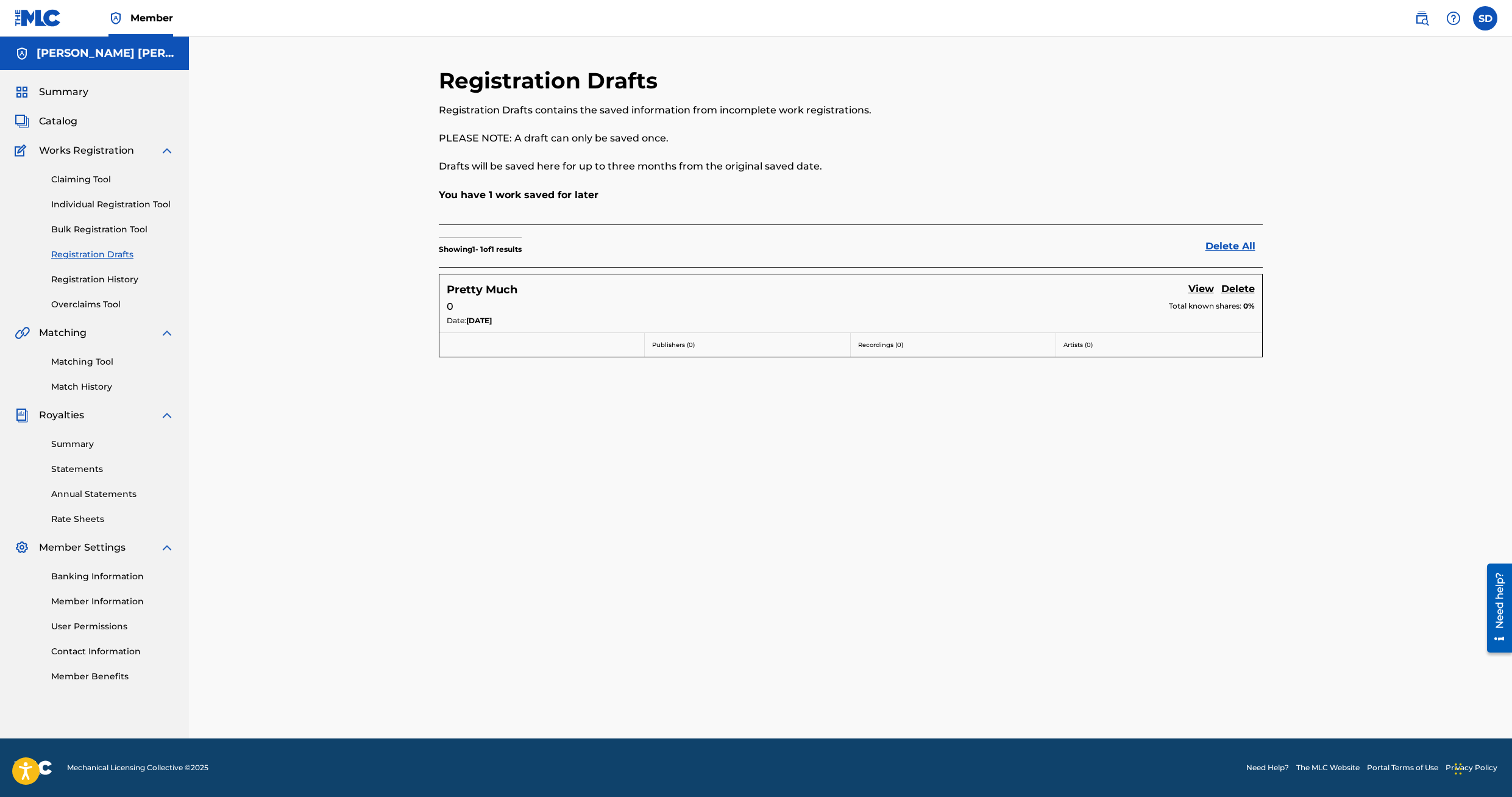
click at [78, 178] on link "Claiming Tool" at bounding box center [113, 179] width 123 height 13
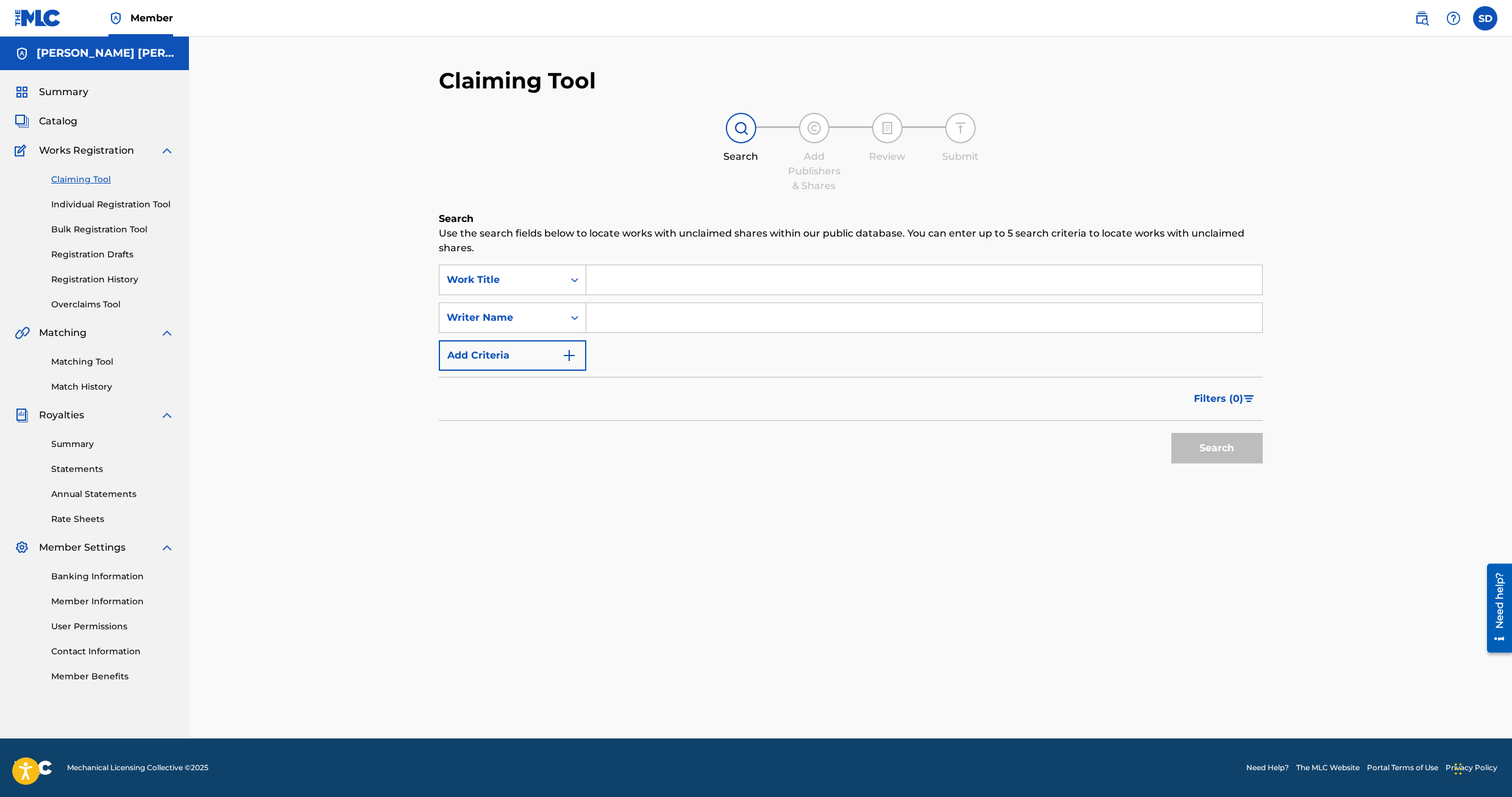
click at [670, 274] on input "Search Form" at bounding box center [925, 280] width 676 height 29
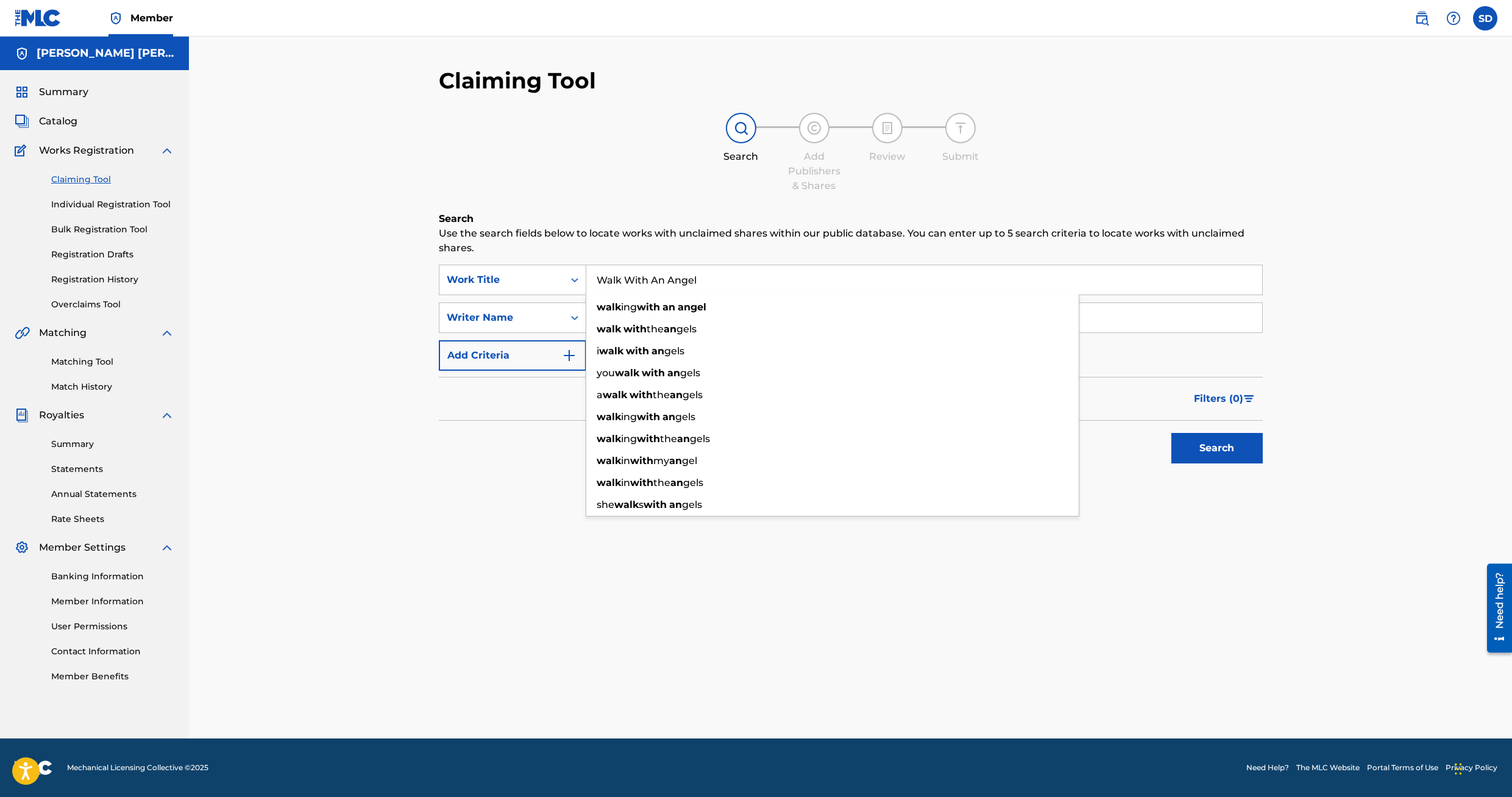
type input "Walk With An Angel"
click at [441, 612] on div "Claiming Tool Search Add Publishers & Shares Review Submit Search Use the searc…" at bounding box center [851, 403] width 854 height 671
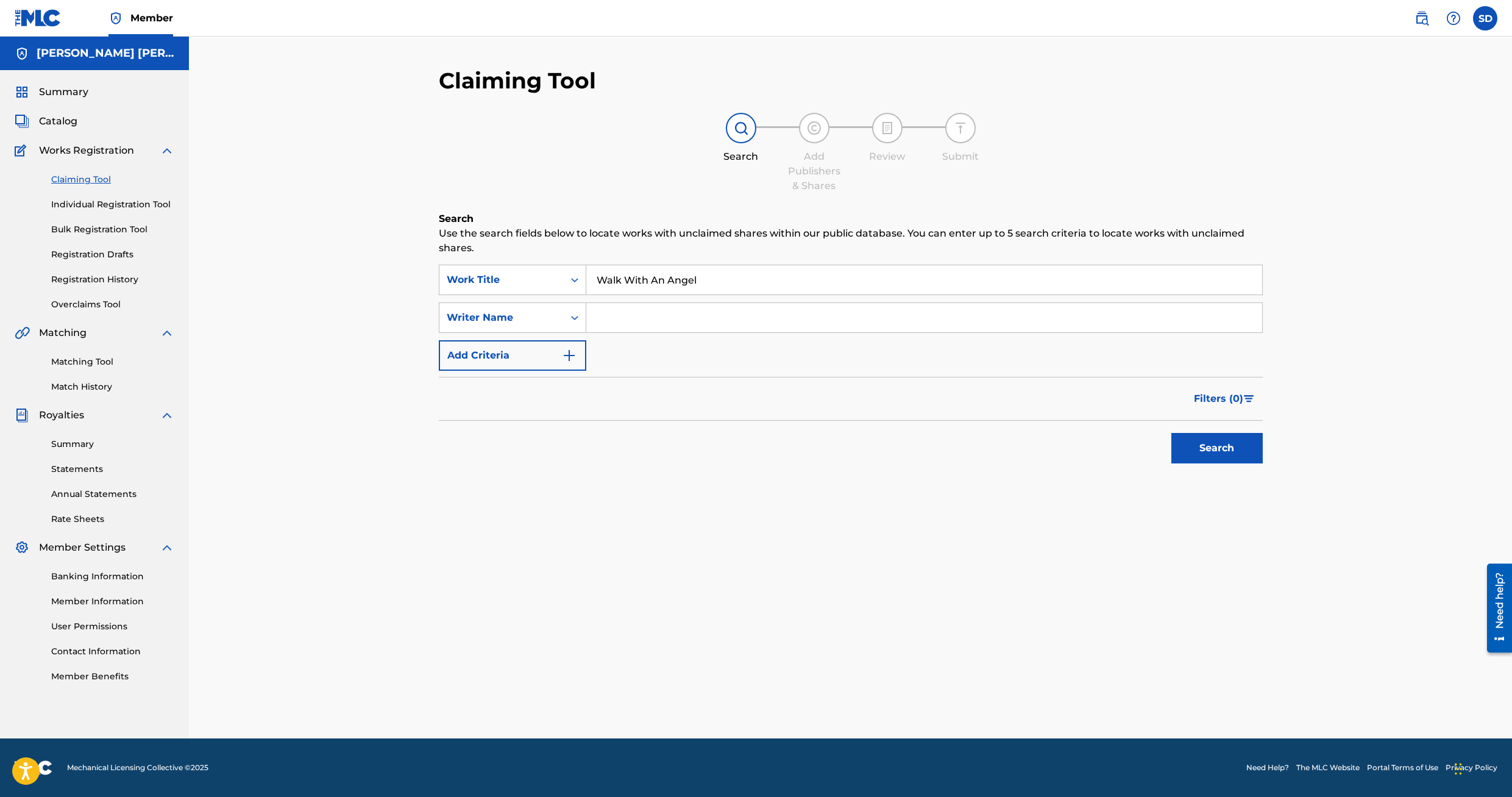
click at [1226, 438] on button "Search" at bounding box center [1218, 448] width 91 height 31
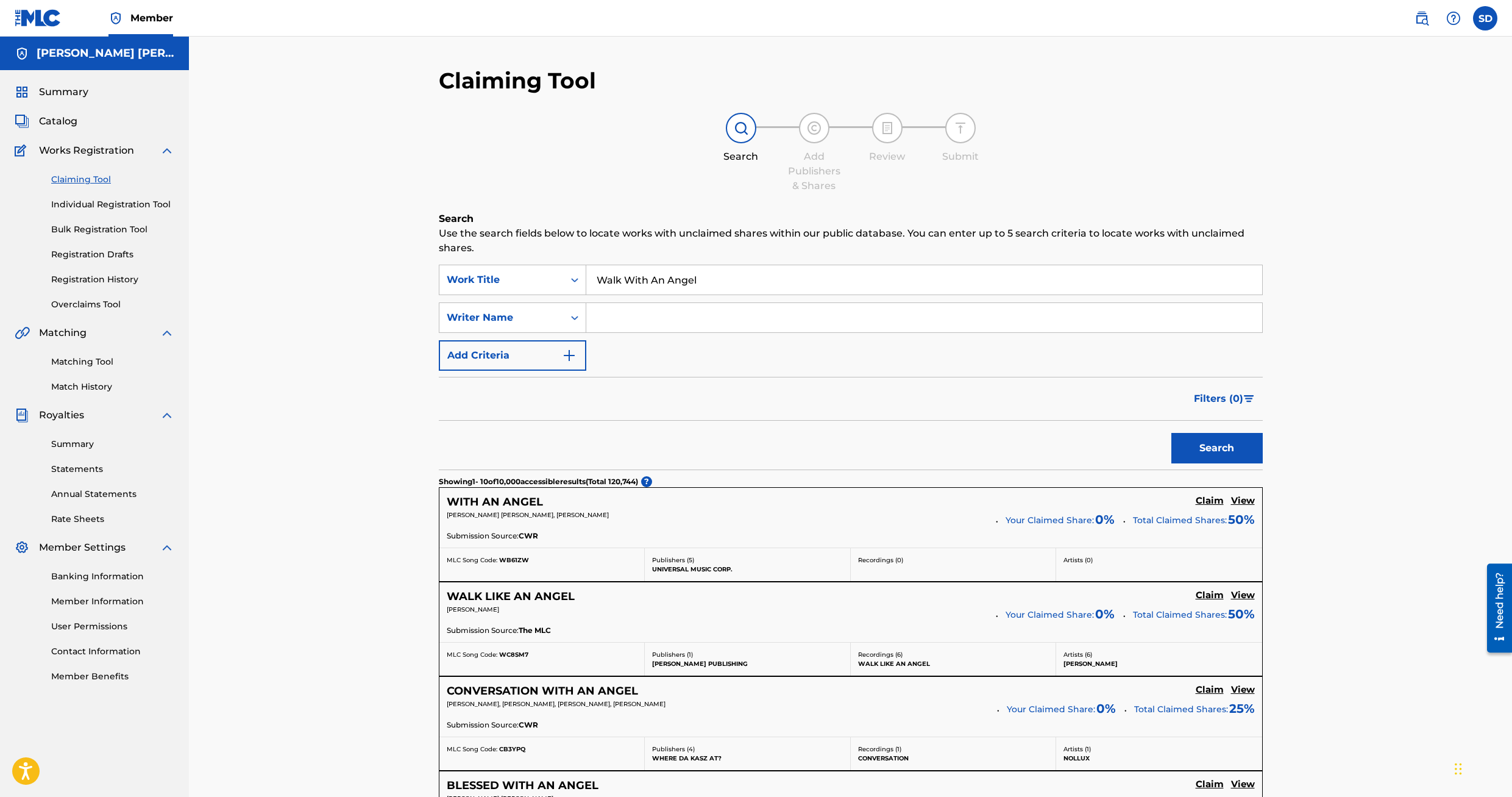
click at [77, 91] on span "Summary" at bounding box center [64, 92] width 49 height 15
